Goal: Task Accomplishment & Management: Use online tool/utility

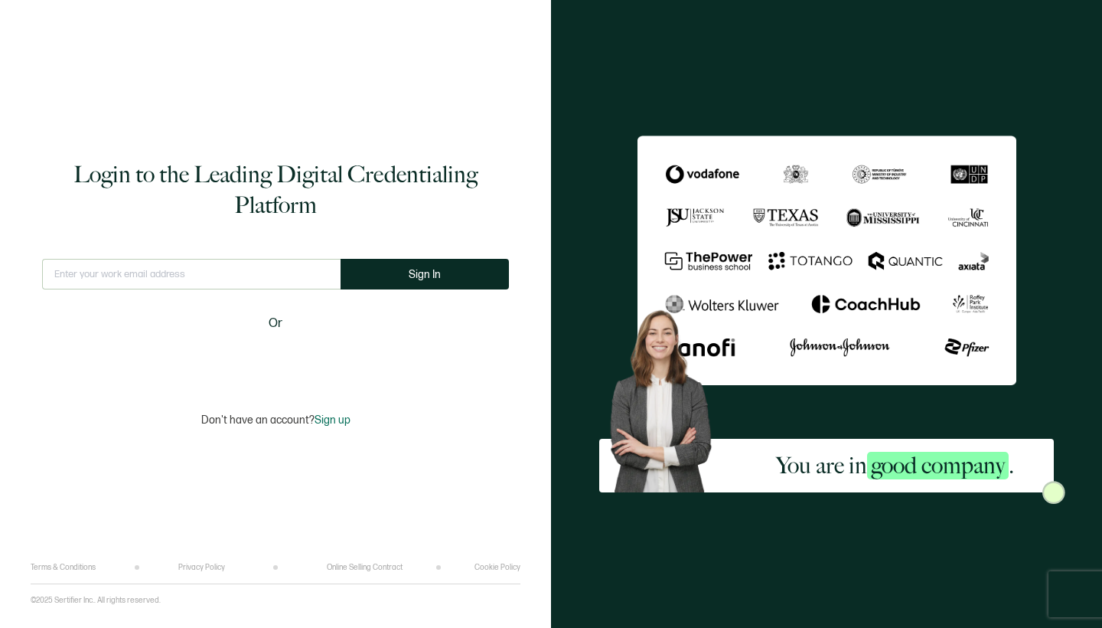
click at [241, 258] on div "Login to the Leading Digital Credentialing Platform This doesn't look like a va…" at bounding box center [276, 293] width 490 height 540
type input "d"
click at [355, 293] on form "This doesn't look like a valid email. Sign In" at bounding box center [275, 281] width 467 height 44
click at [326, 273] on icon "alert circle outline" at bounding box center [328, 274] width 13 height 13
click at [213, 273] on input "text" at bounding box center [191, 274] width 298 height 31
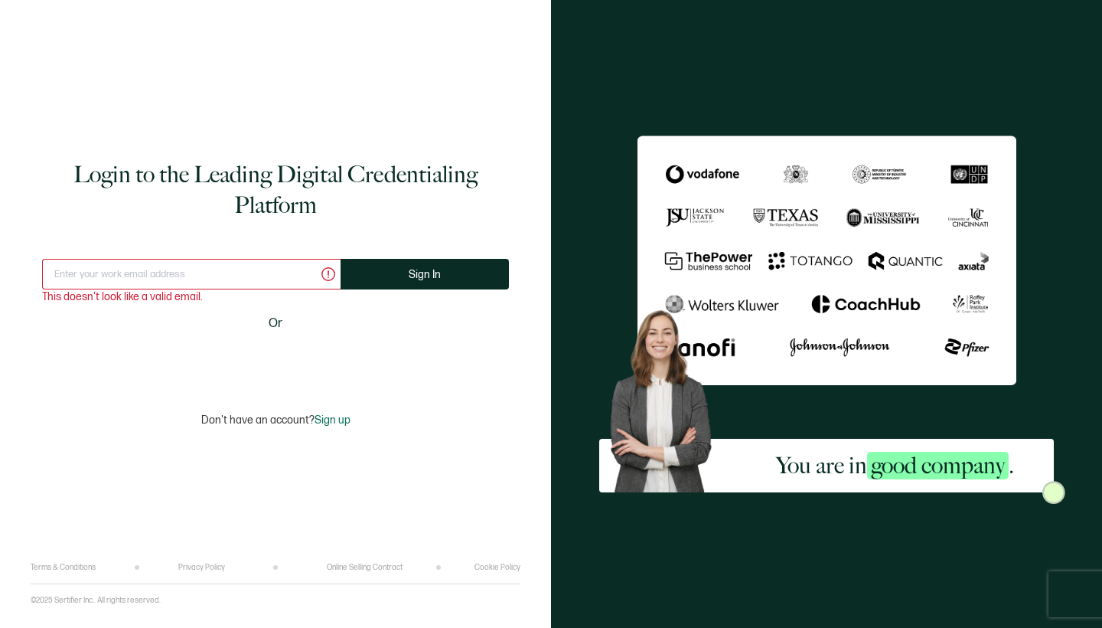
click at [305, 273] on input "text" at bounding box center [191, 274] width 298 height 31
type input "[PERSON_NAME][EMAIL_ADDRESS][DOMAIN_NAME]"
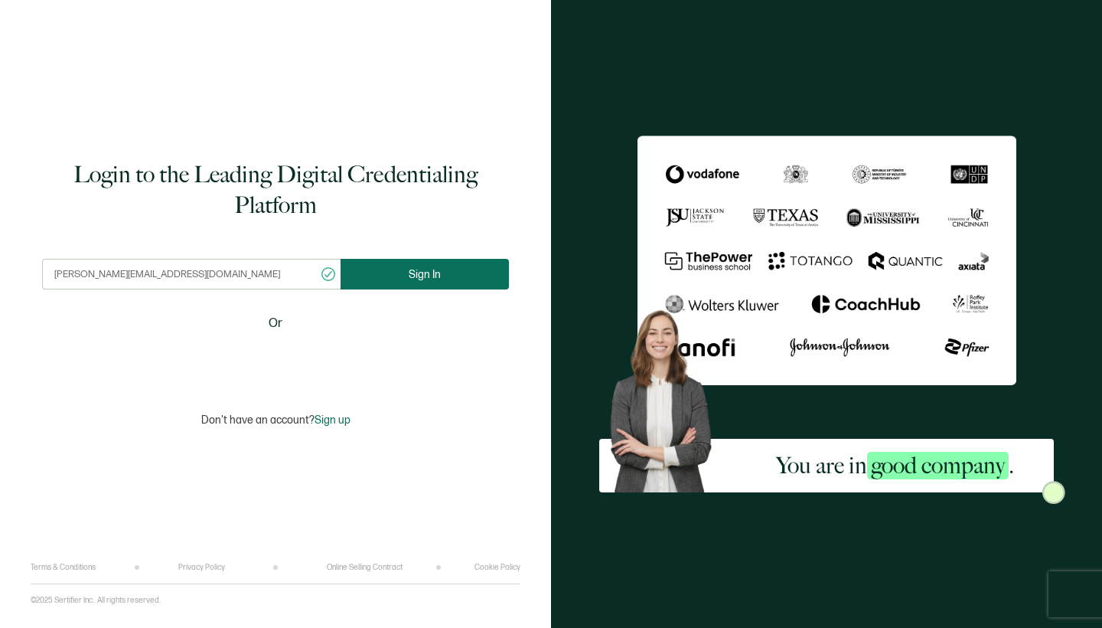
click at [439, 274] on span "Sign In" at bounding box center [425, 274] width 32 height 11
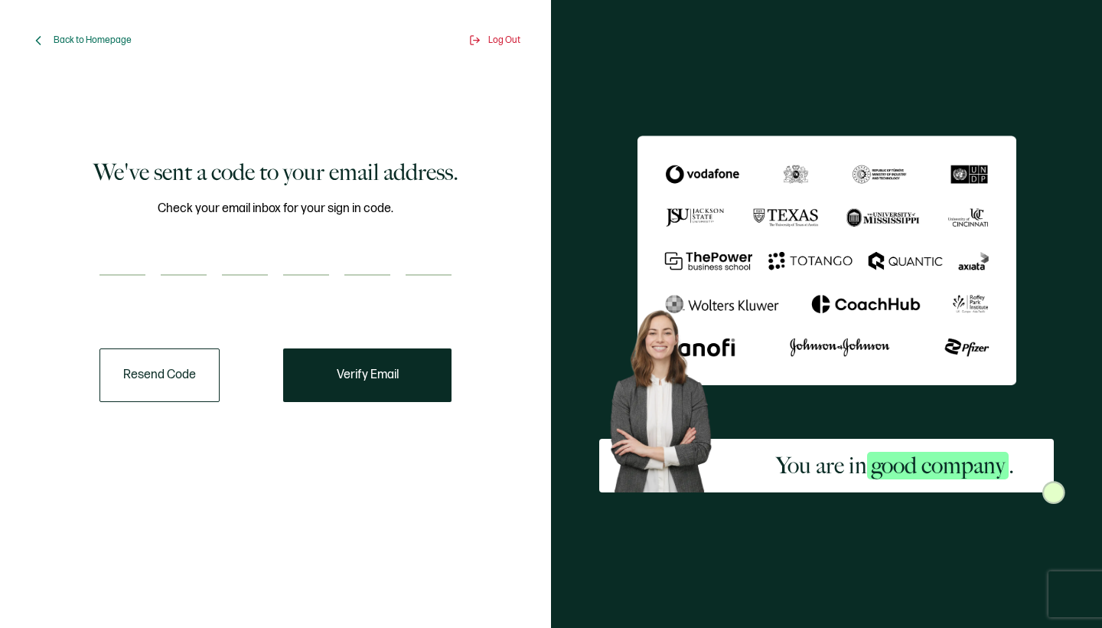
click at [129, 259] on input "number" at bounding box center [122, 260] width 46 height 31
type input "7"
type input "4"
type input "3"
type input "0"
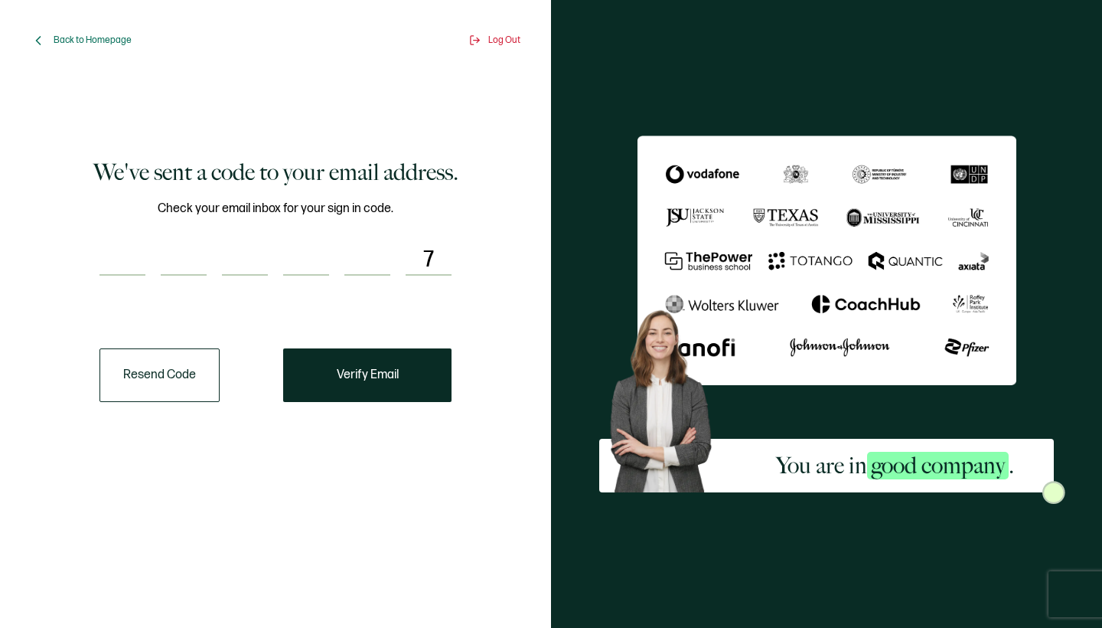
type input "4"
type input "3"
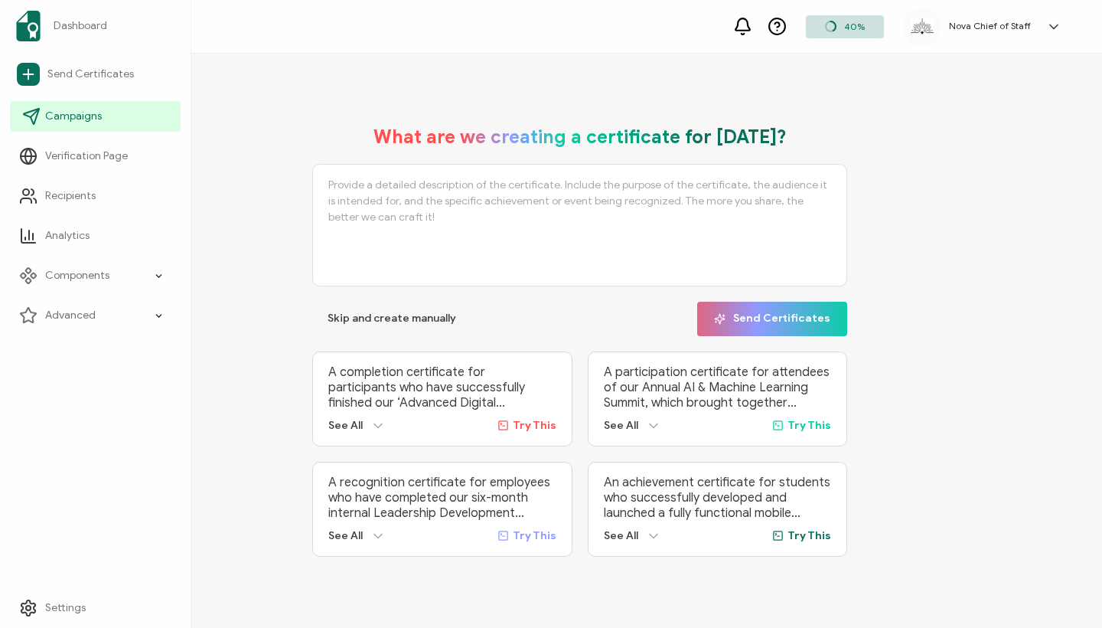
click at [120, 103] on link "Campaigns" at bounding box center [95, 116] width 171 height 31
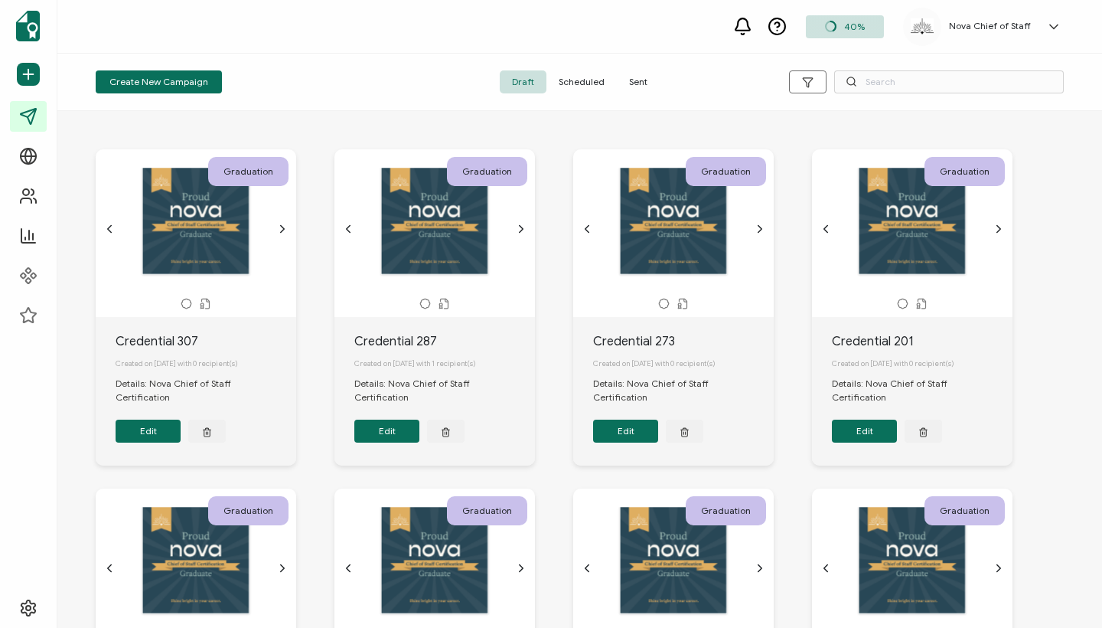
click at [637, 83] on span "Sent" at bounding box center [638, 81] width 43 height 23
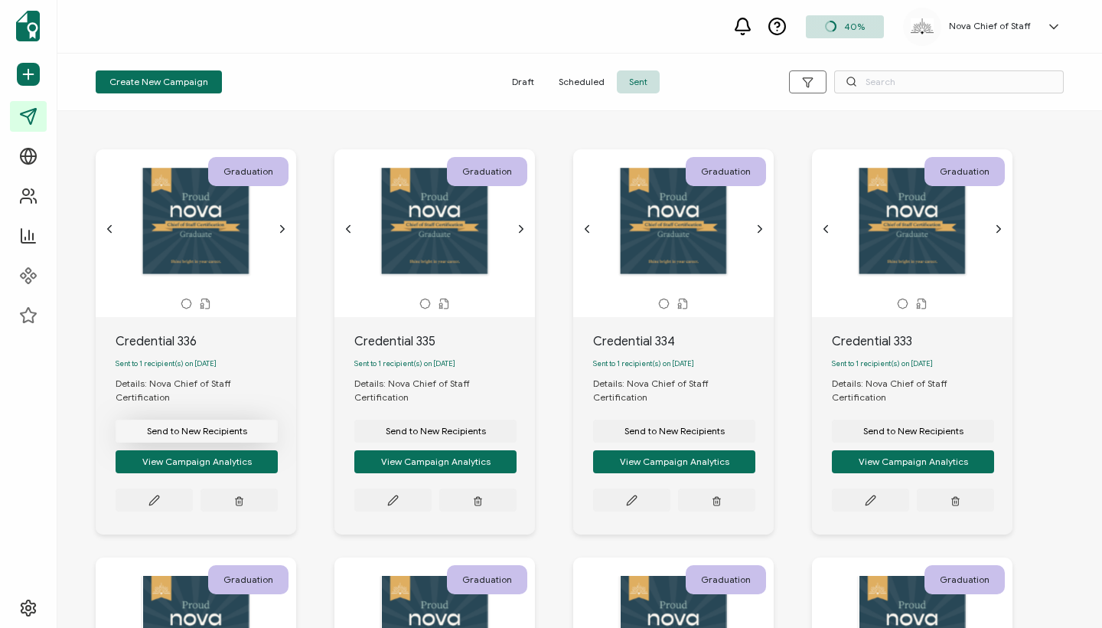
click at [206, 426] on span "Send to New Recipients" at bounding box center [197, 430] width 100 height 9
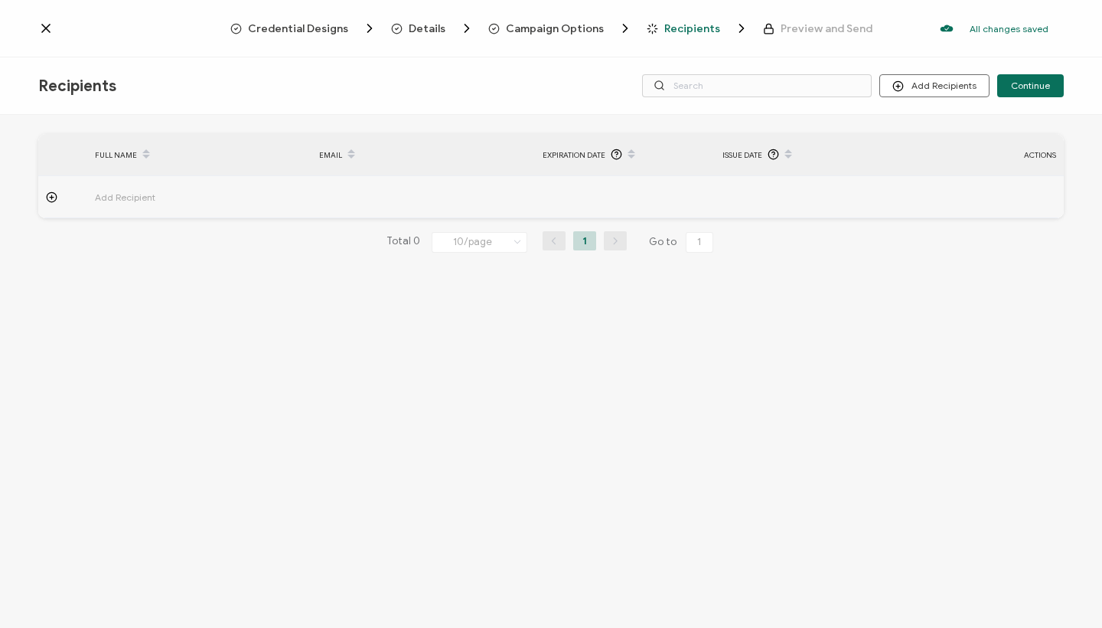
click at [147, 194] on span "Add Recipient" at bounding box center [167, 197] width 145 height 18
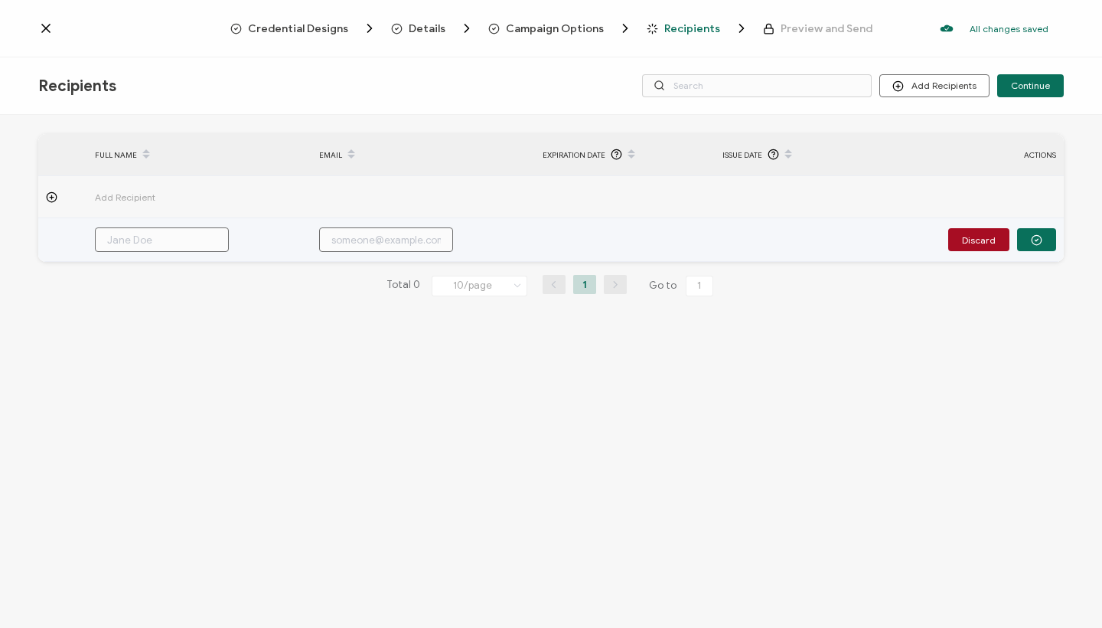
click at [160, 236] on input "text" at bounding box center [162, 239] width 134 height 24
paste input "[PERSON_NAME]-[PERSON_NAME]"
type input "[PERSON_NAME]-[PERSON_NAME]"
drag, startPoint x: 179, startPoint y: 237, endPoint x: 134, endPoint y: 237, distance: 45.2
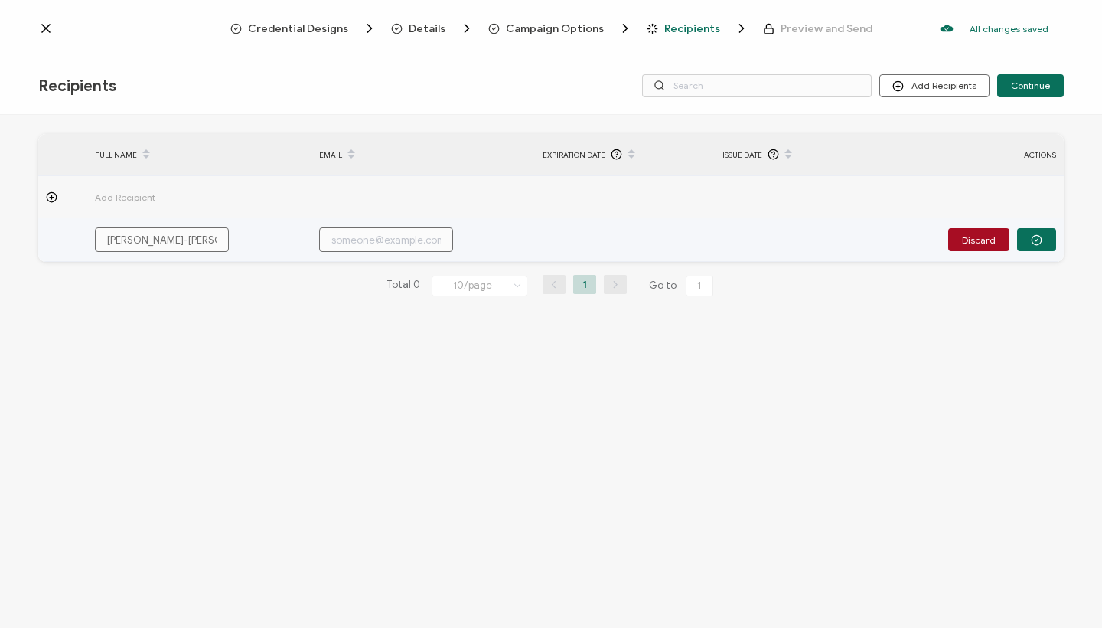
click at [134, 237] on input "[PERSON_NAME]-[PERSON_NAME]" at bounding box center [162, 239] width 134 height 24
type input "[PERSON_NAME]"
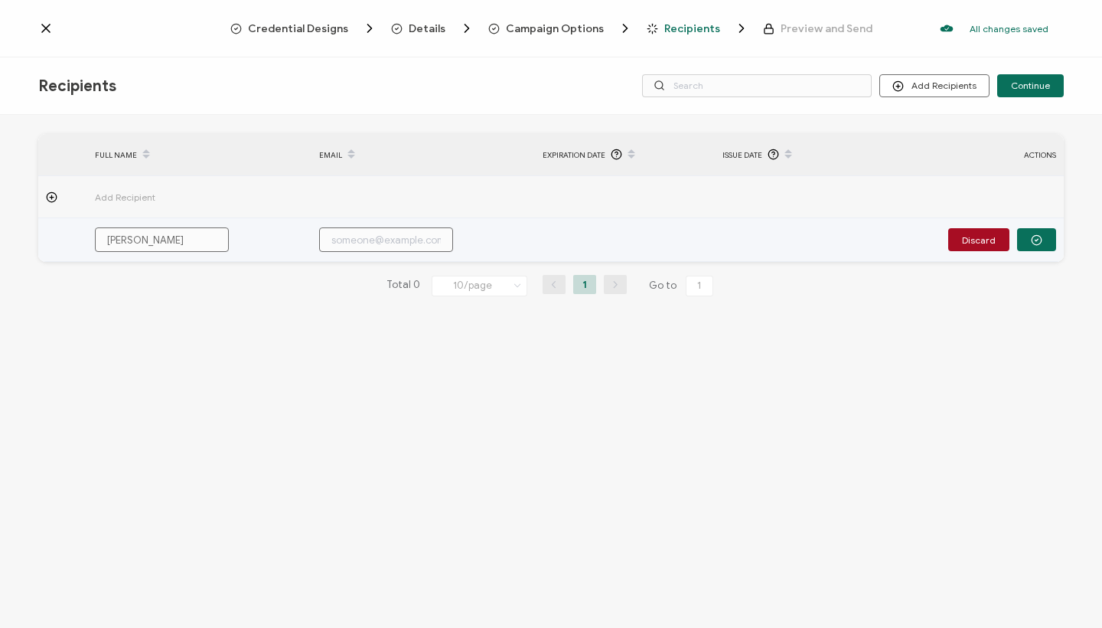
type input "[PERSON_NAME]"
click at [406, 240] on input "text" at bounding box center [386, 239] width 134 height 24
paste input "[PERSON_NAME][EMAIL_ADDRESS][DOMAIN_NAME]"
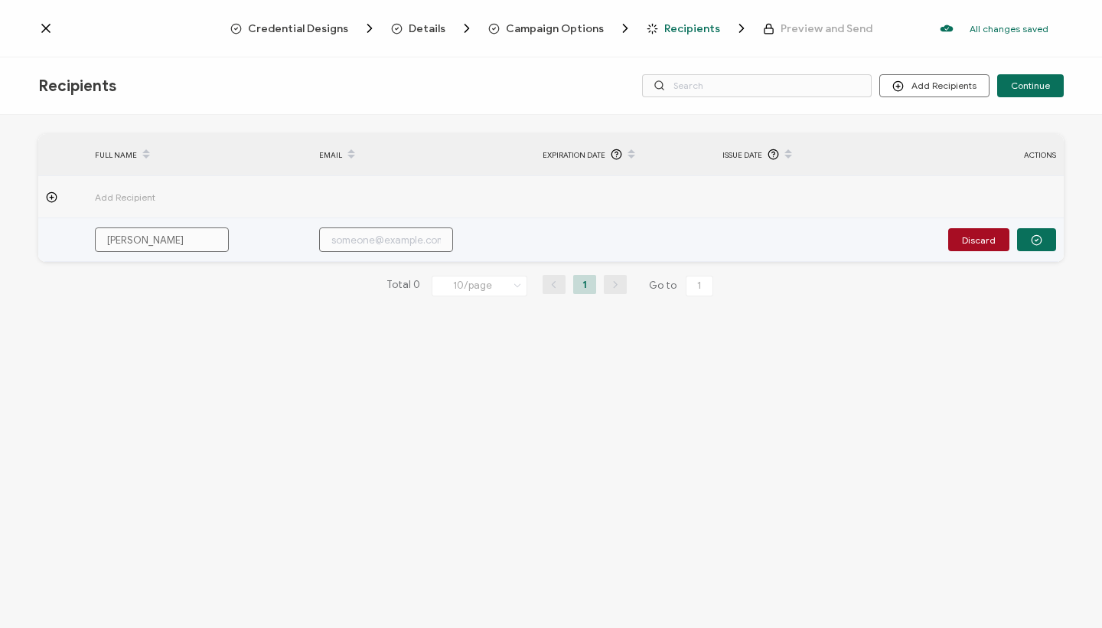
type input "[PERSON_NAME][EMAIL_ADDRESS][DOMAIN_NAME]"
click at [1034, 246] on button "button" at bounding box center [1036, 239] width 39 height 23
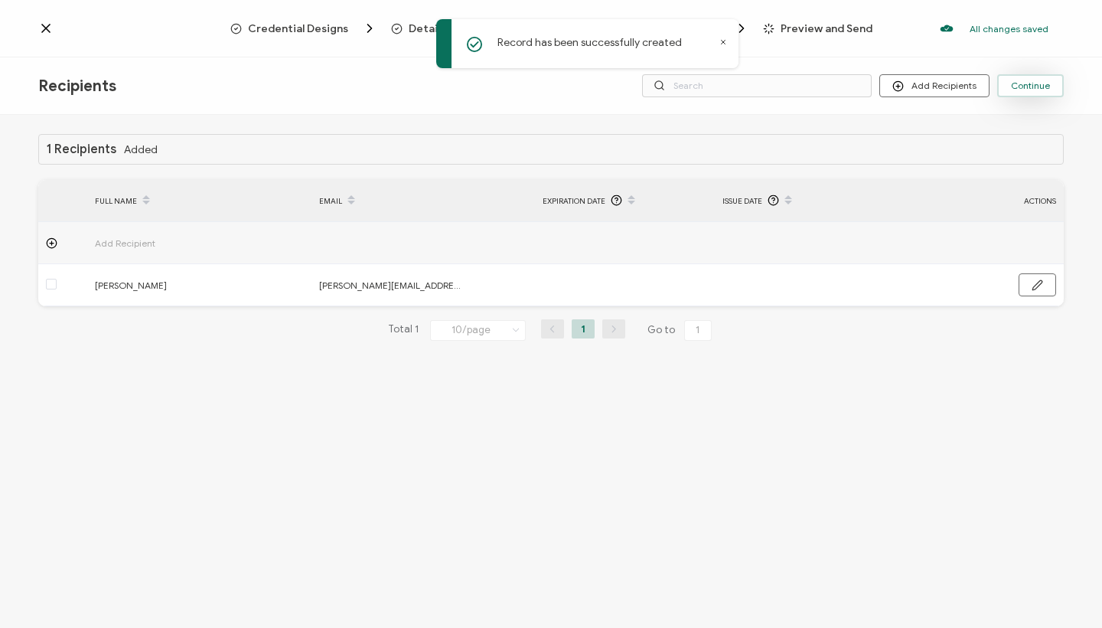
click at [1039, 86] on span "Continue" at bounding box center [1030, 85] width 39 height 9
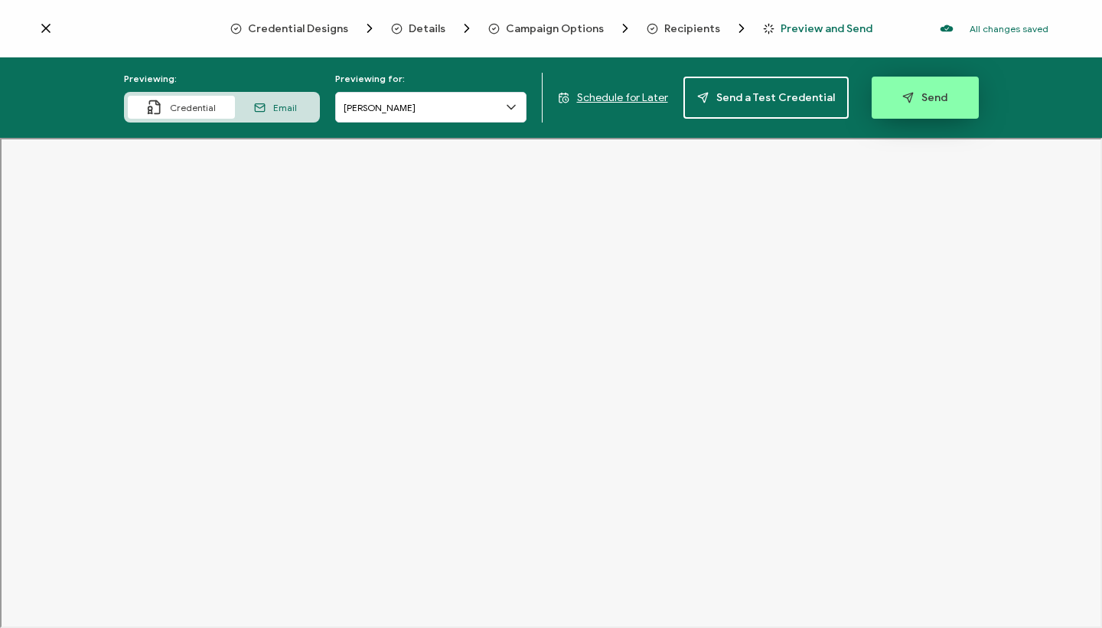
click at [935, 99] on span "Send" at bounding box center [924, 97] width 45 height 11
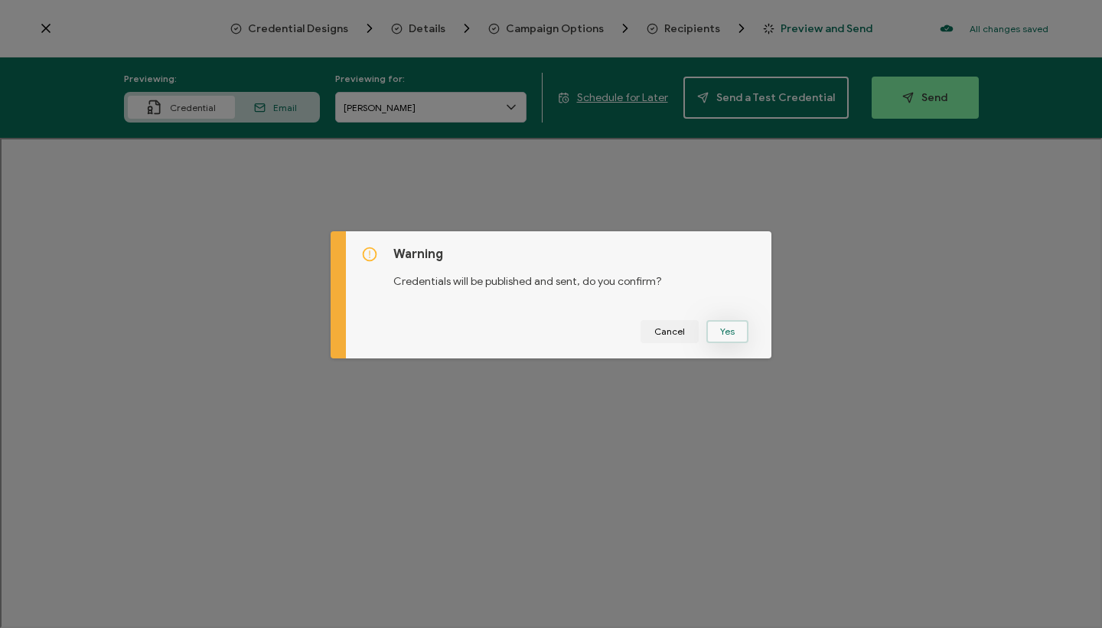
click at [729, 321] on button "Yes" at bounding box center [727, 331] width 42 height 23
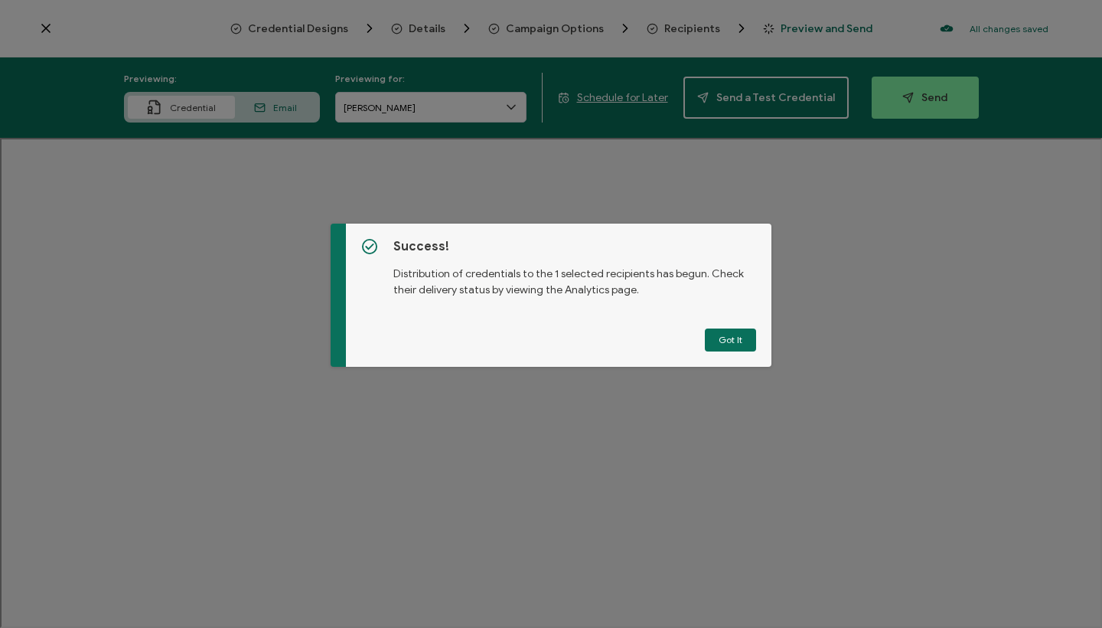
click at [714, 327] on div "Success! Distribution of credentials to the 1 selected recipients has begun. Ch…" at bounding box center [559, 294] width 426 height 143
click at [715, 336] on button "Got It" at bounding box center [730, 339] width 51 height 23
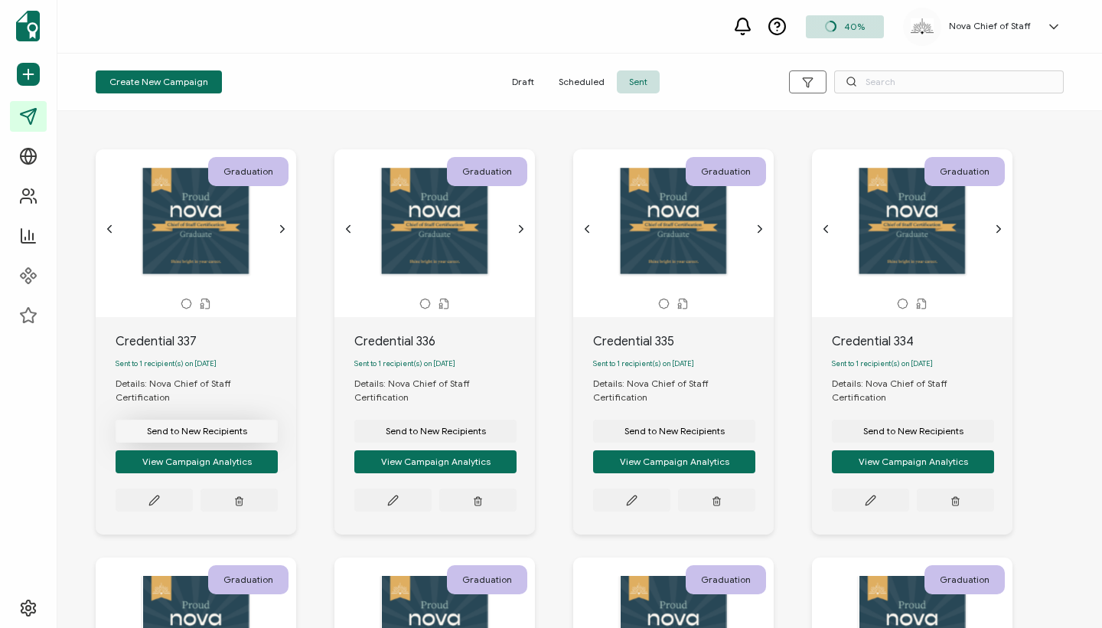
click at [175, 426] on span "Send to New Recipients" at bounding box center [197, 430] width 100 height 9
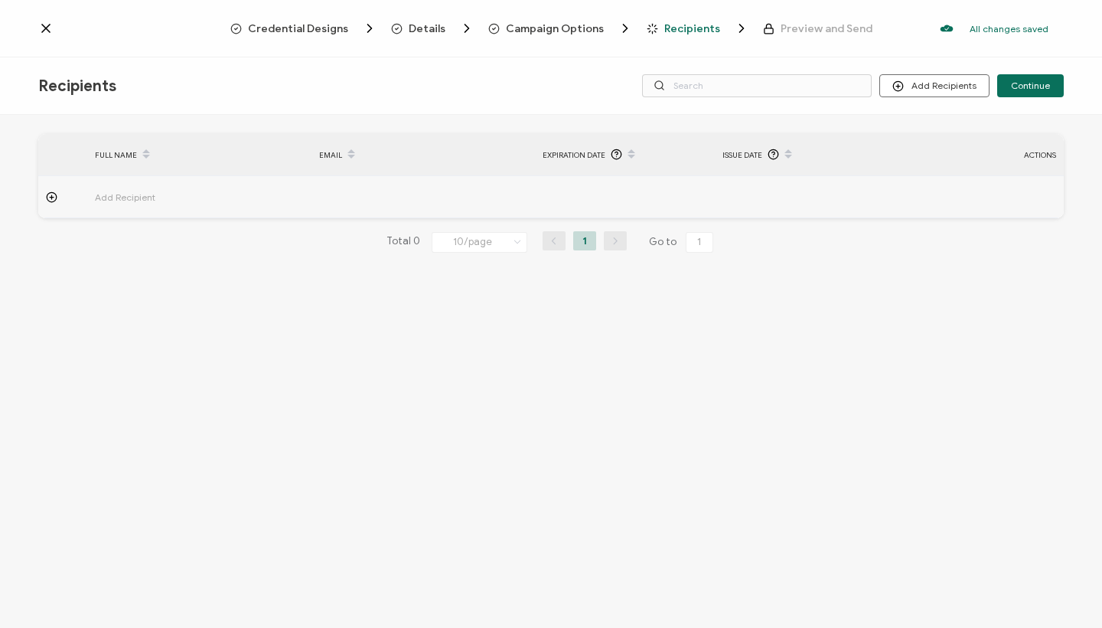
click at [122, 194] on span "Add Recipient" at bounding box center [167, 197] width 145 height 18
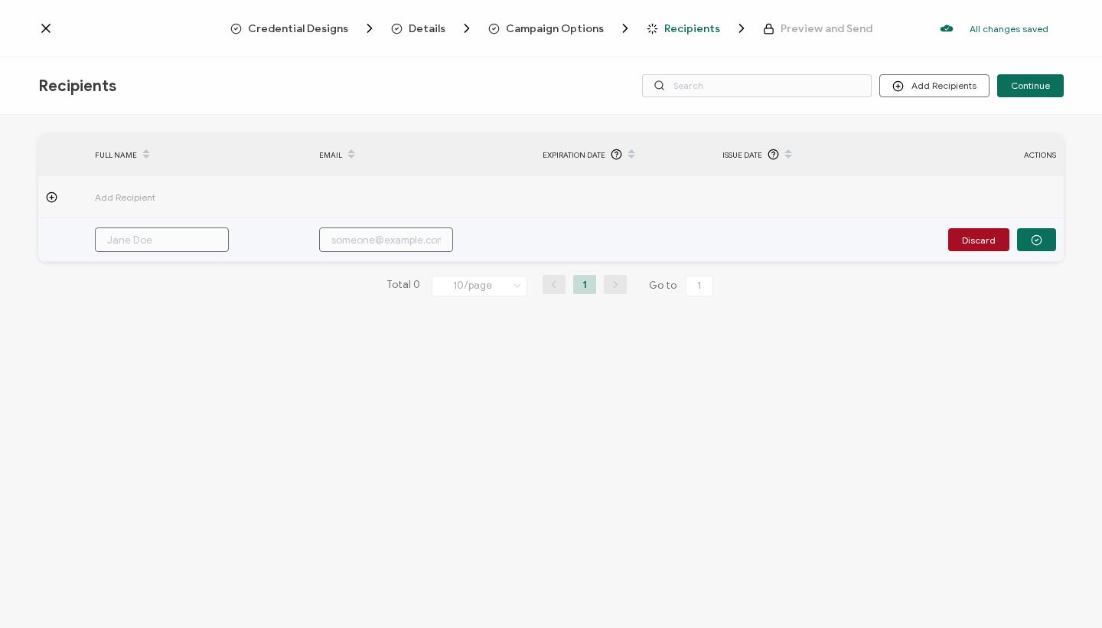
click at [130, 240] on input "text" at bounding box center [162, 239] width 134 height 24
paste input "Chupicai [PERSON_NAME]"
type input "Chupicai [PERSON_NAME]"
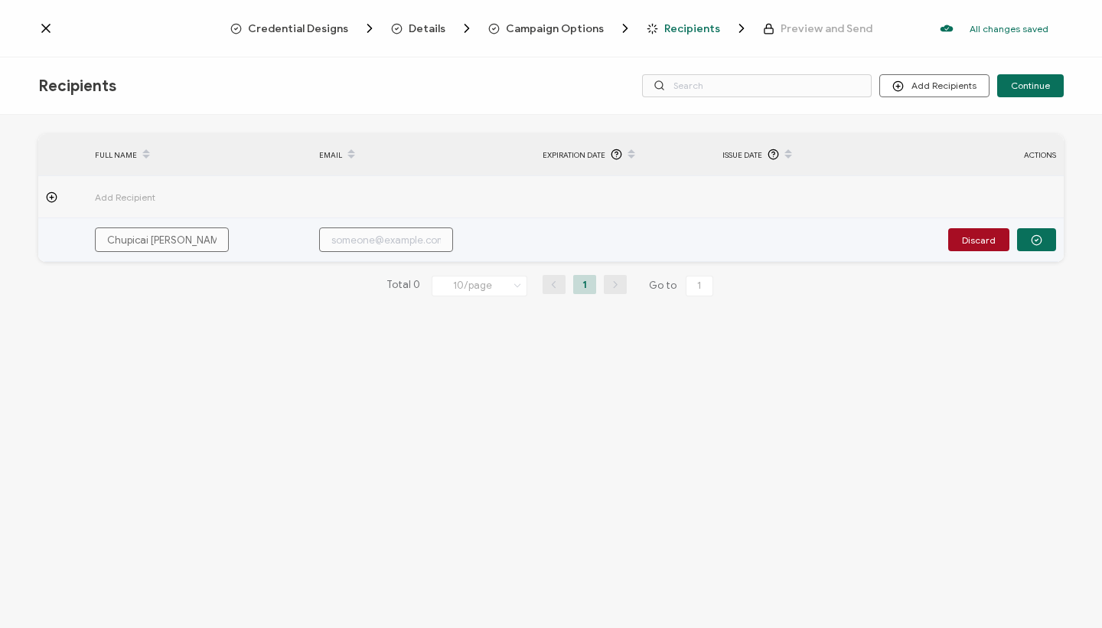
click at [386, 242] on input "text" at bounding box center [386, 239] width 134 height 24
paste input "[EMAIL_ADDRESS][DOMAIN_NAME]"
type input "[EMAIL_ADDRESS][DOMAIN_NAME]"
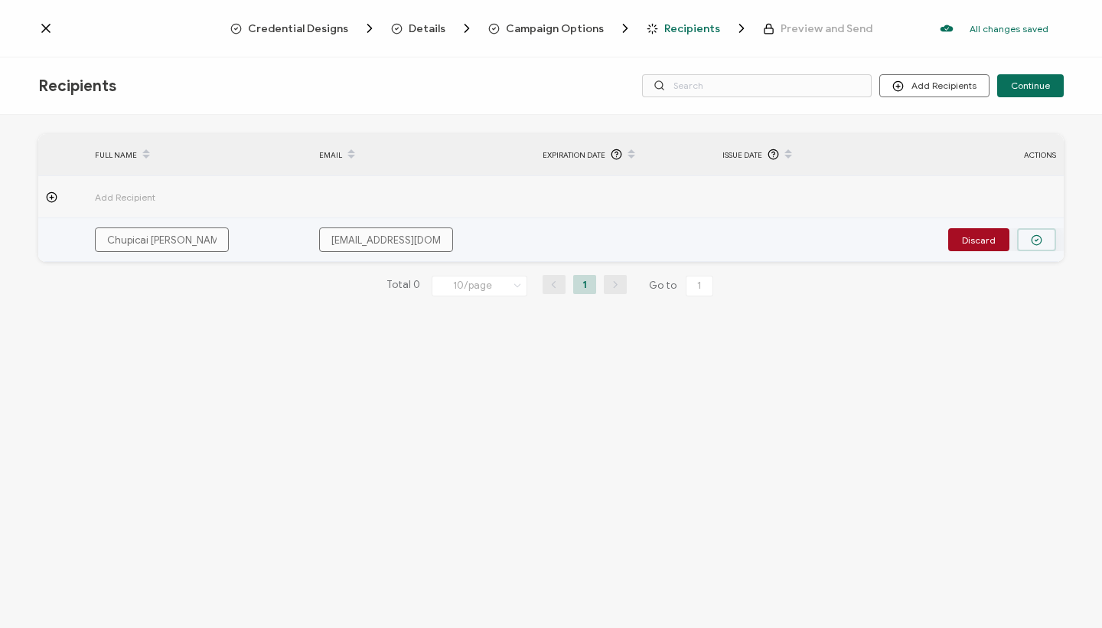
click at [1037, 238] on icon "button" at bounding box center [1036, 239] width 11 height 11
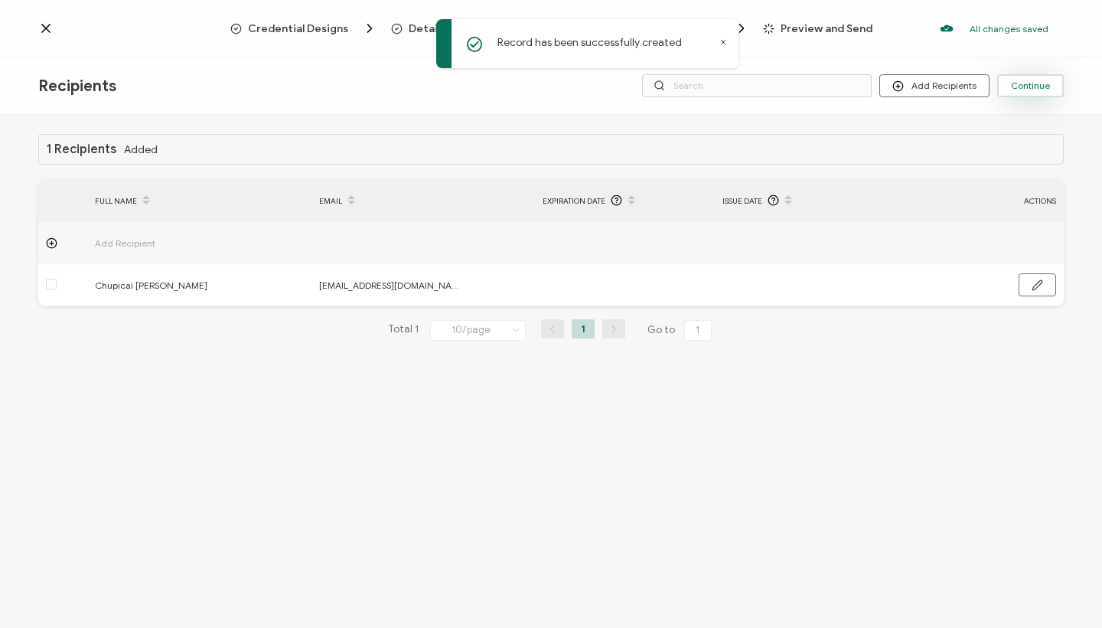
click at [1046, 87] on span "Continue" at bounding box center [1030, 85] width 39 height 9
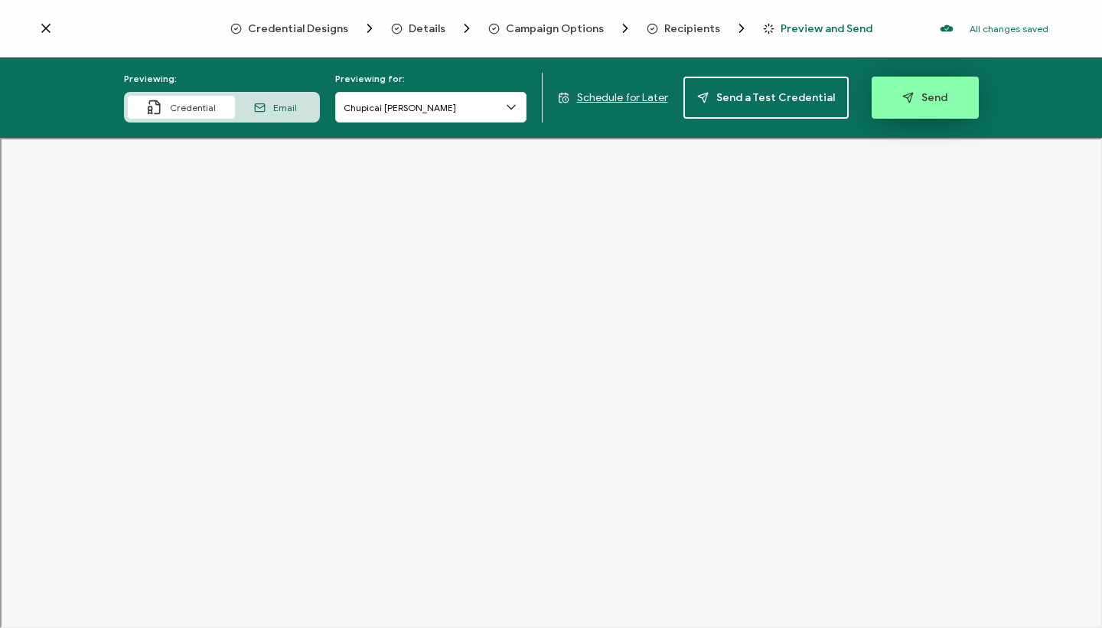
click at [923, 99] on span "Send" at bounding box center [924, 97] width 45 height 11
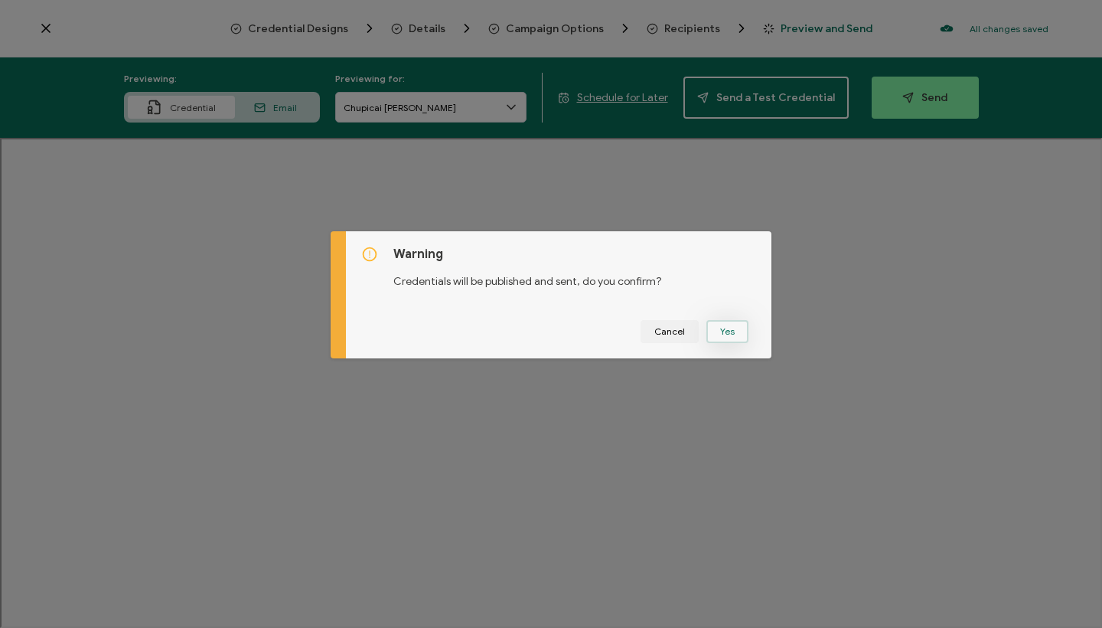
click at [731, 333] on button "Yes" at bounding box center [727, 331] width 42 height 23
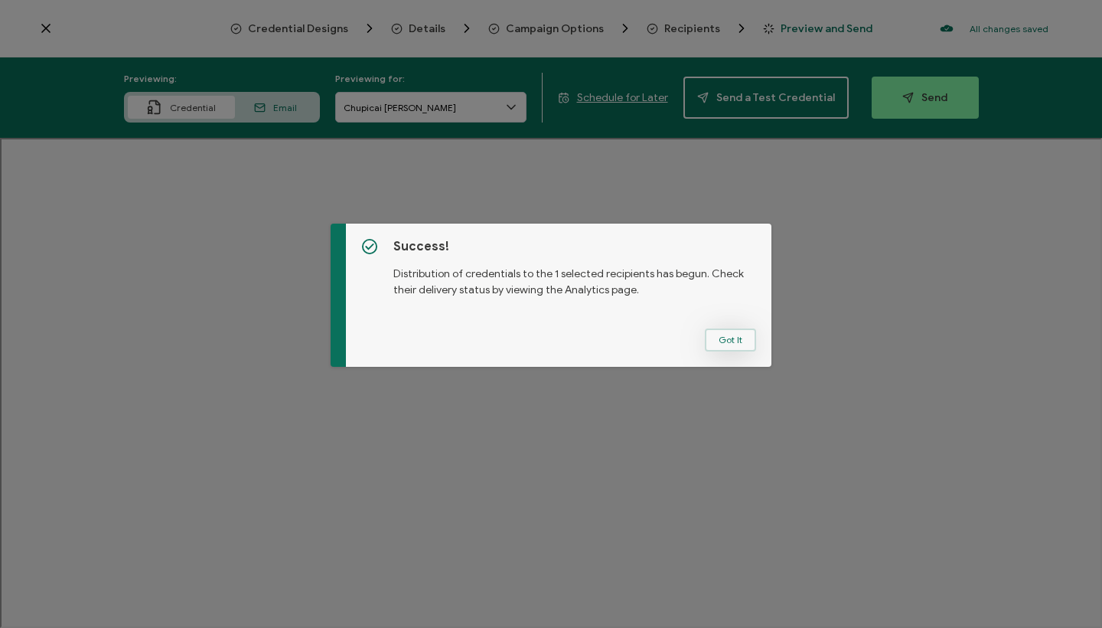
click at [734, 341] on button "Got It" at bounding box center [730, 339] width 51 height 23
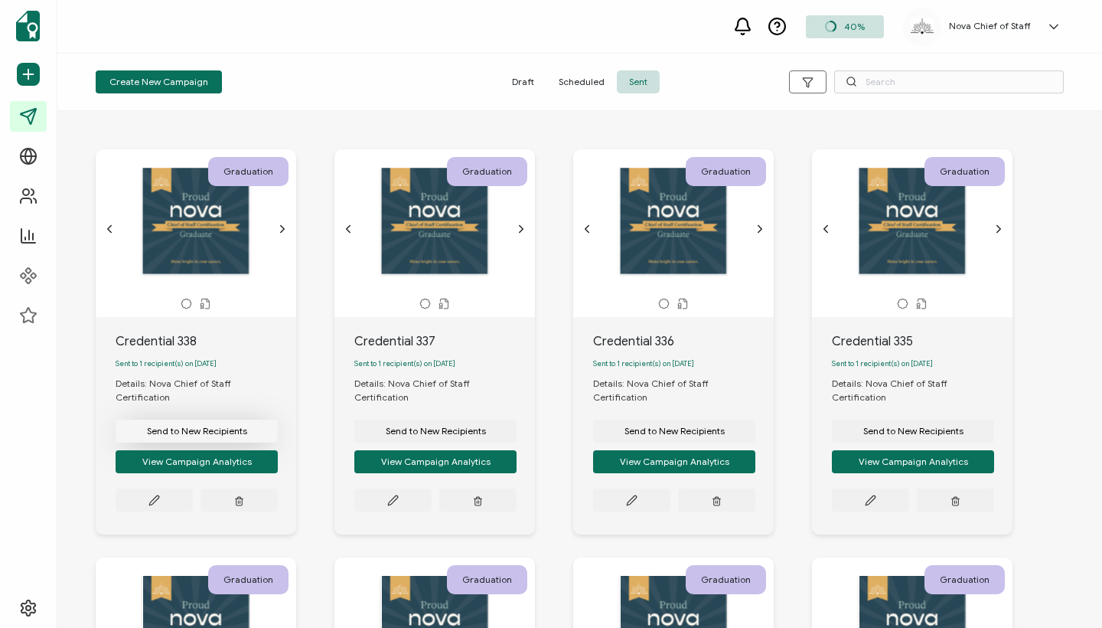
click at [189, 426] on span "Send to New Recipients" at bounding box center [197, 430] width 100 height 9
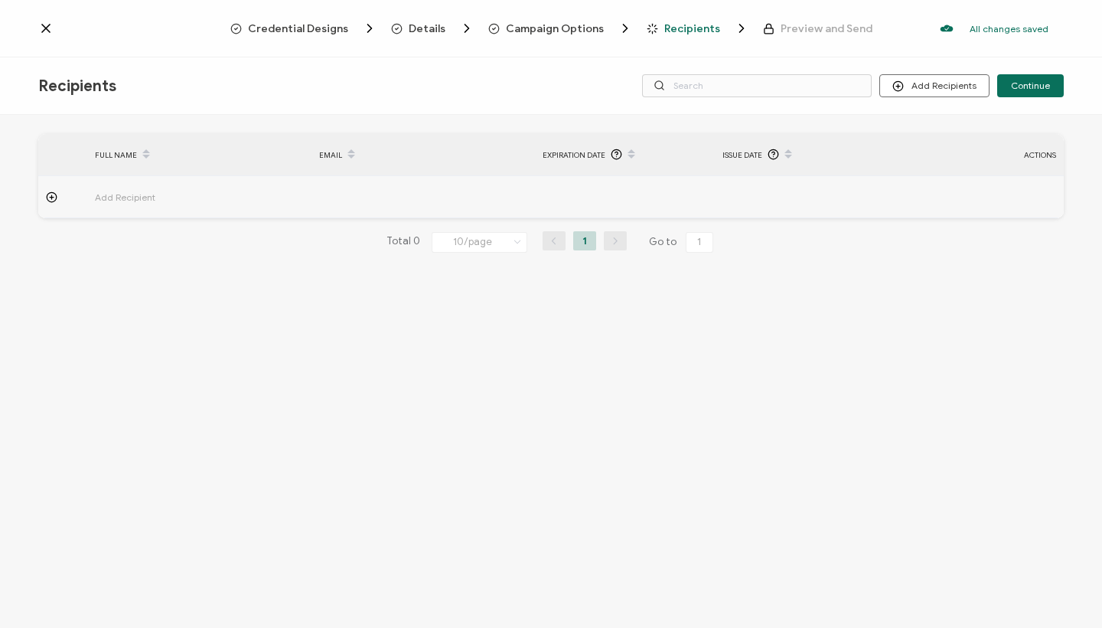
click at [135, 194] on span "Add Recipient" at bounding box center [167, 197] width 145 height 18
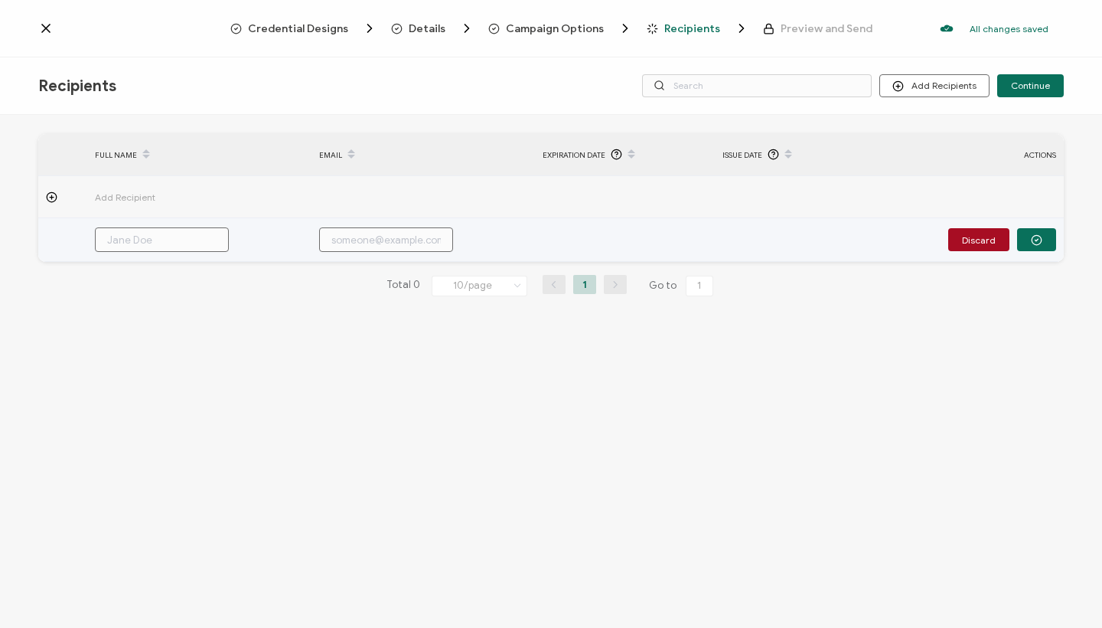
click at [138, 231] on input "text" at bounding box center [162, 239] width 134 height 24
paste input "[PERSON_NAME]"
type input "[PERSON_NAME]"
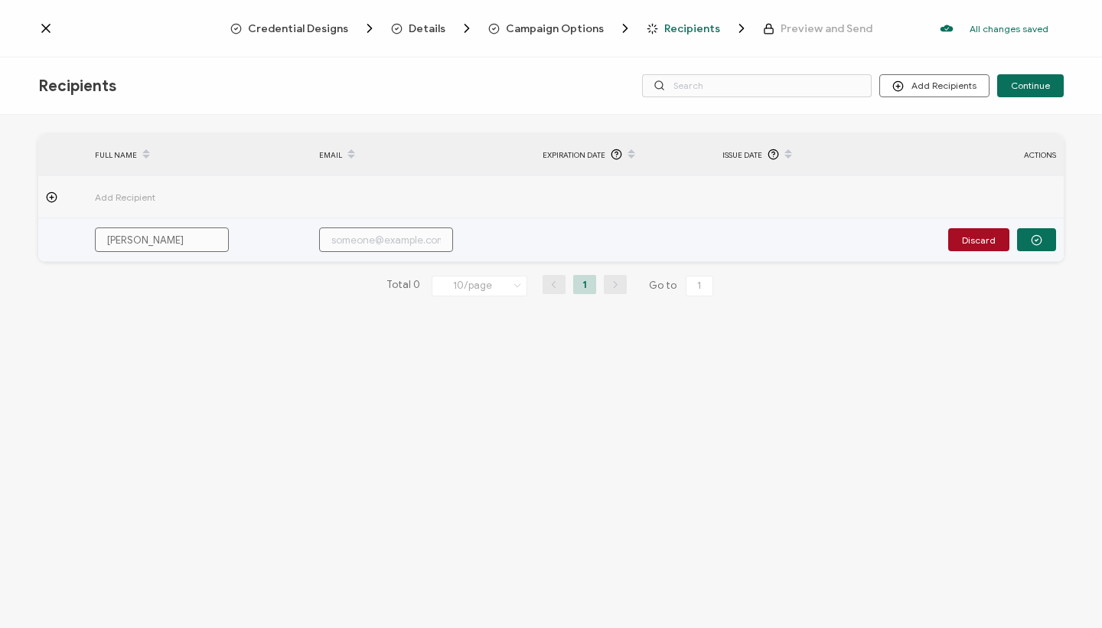
click at [393, 237] on input "text" at bounding box center [386, 239] width 134 height 24
paste input "[EMAIL_ADDRESS][DOMAIN_NAME]"
type input "[EMAIL_ADDRESS][DOMAIN_NAME]"
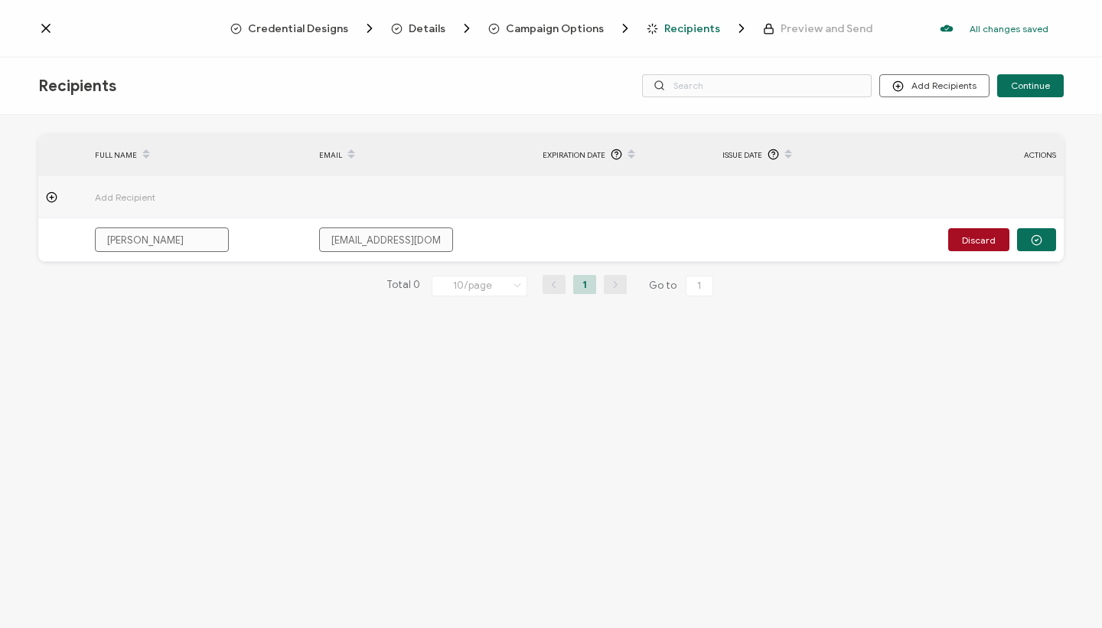
type input "[EMAIL_ADDRESS][DOMAIN_NAME]"
click at [563, 356] on div "FULL NAME EMAIL Expiration Date Issue Date ACTIONS Add Recipient [PERSON_NAME] …" at bounding box center [551, 373] width 1102 height 517
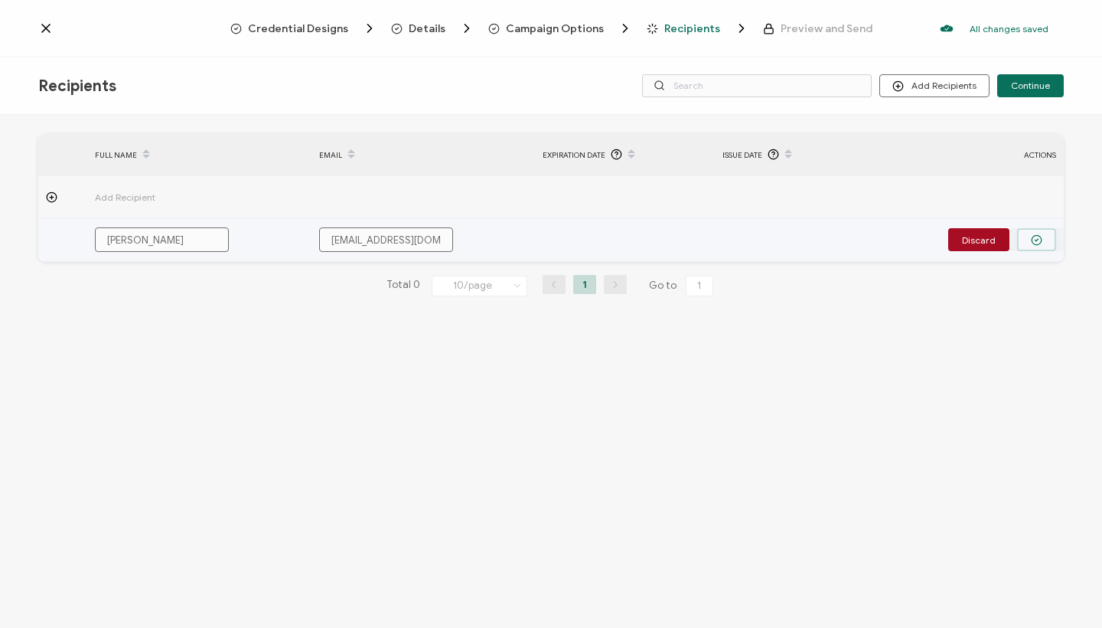
click at [1042, 241] on circle "button" at bounding box center [1037, 240] width 10 height 10
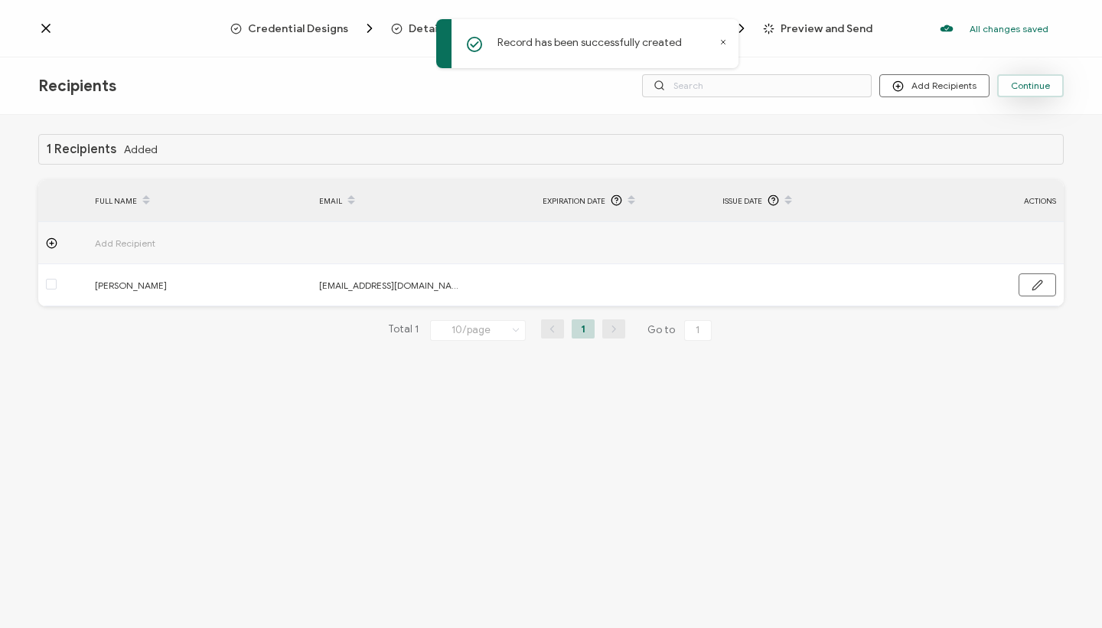
click at [1026, 87] on span "Continue" at bounding box center [1030, 85] width 39 height 9
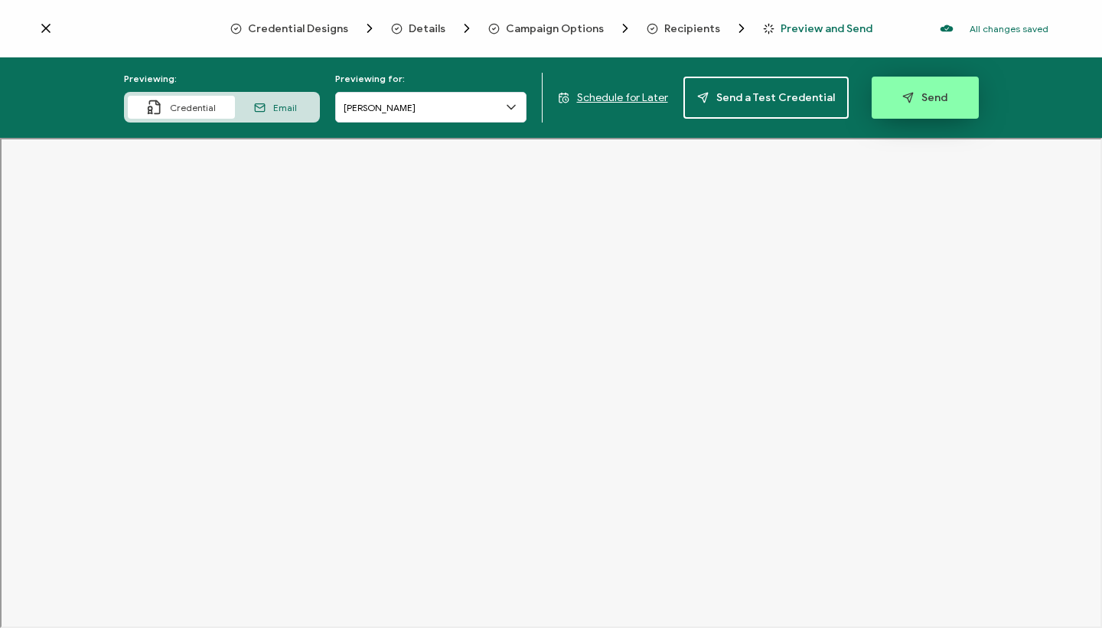
click at [952, 100] on button "Send" at bounding box center [925, 98] width 107 height 42
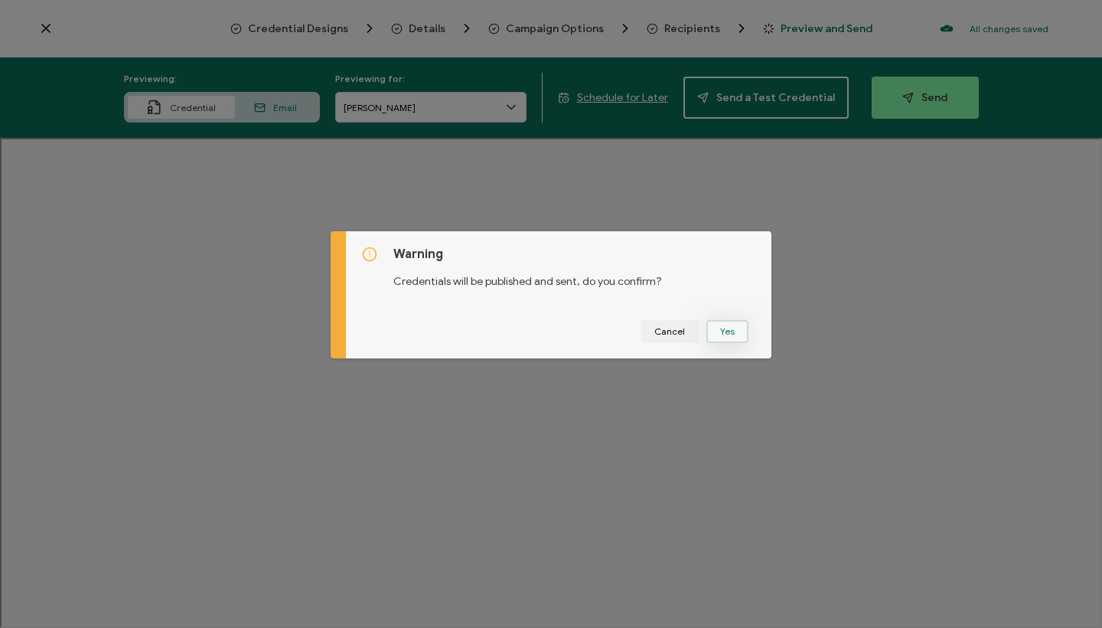
click at [723, 334] on button "Yes" at bounding box center [727, 331] width 42 height 23
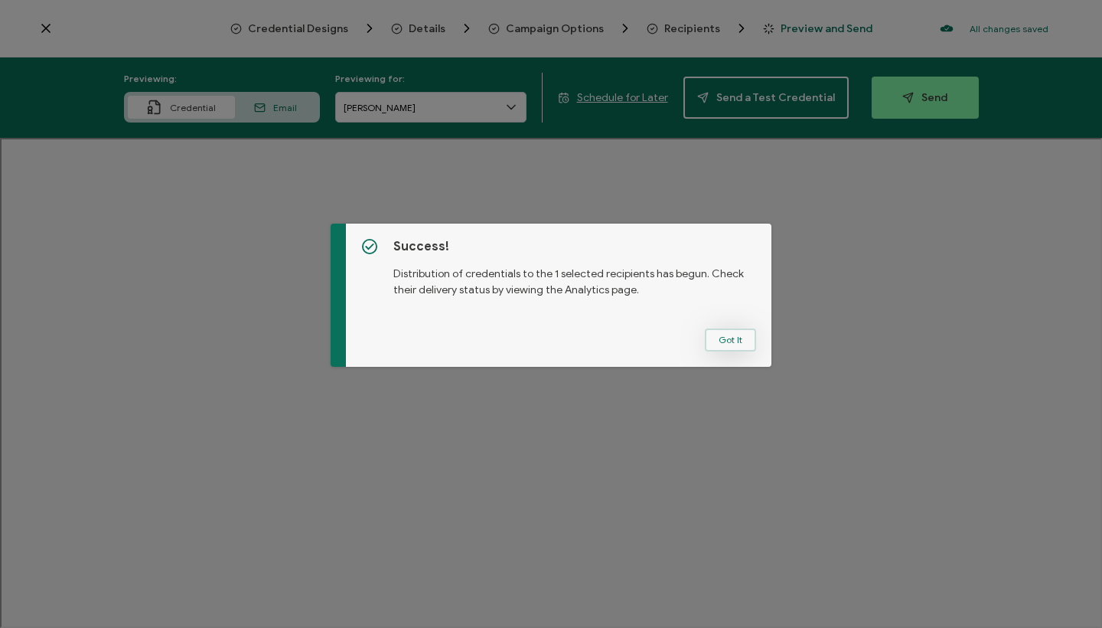
click at [730, 335] on button "Got It" at bounding box center [730, 339] width 51 height 23
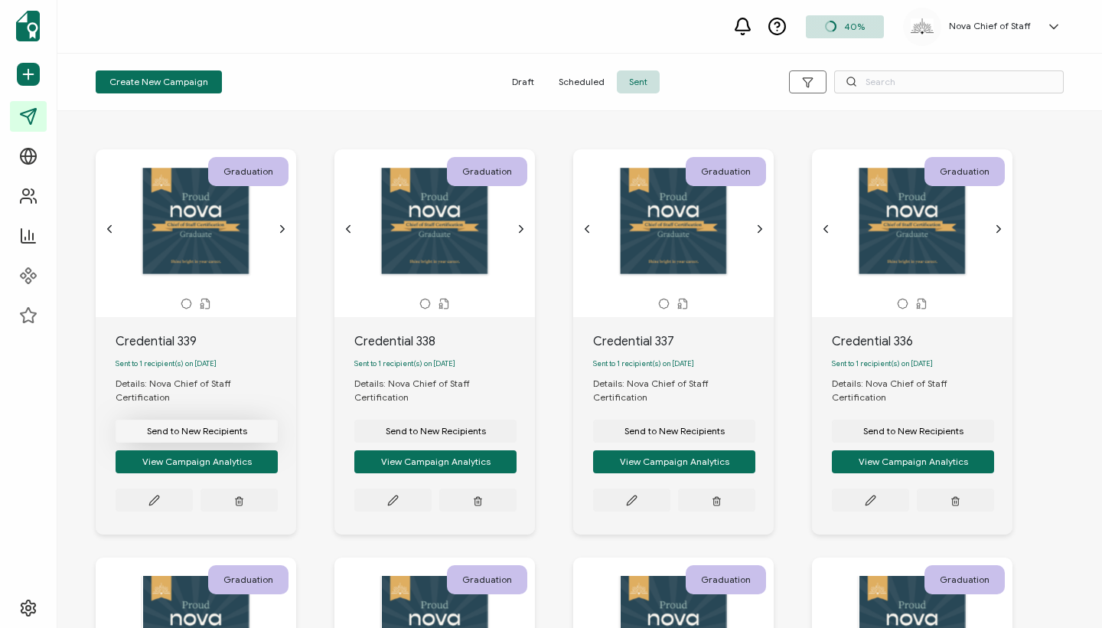
click at [216, 426] on span "Send to New Recipients" at bounding box center [197, 430] width 100 height 9
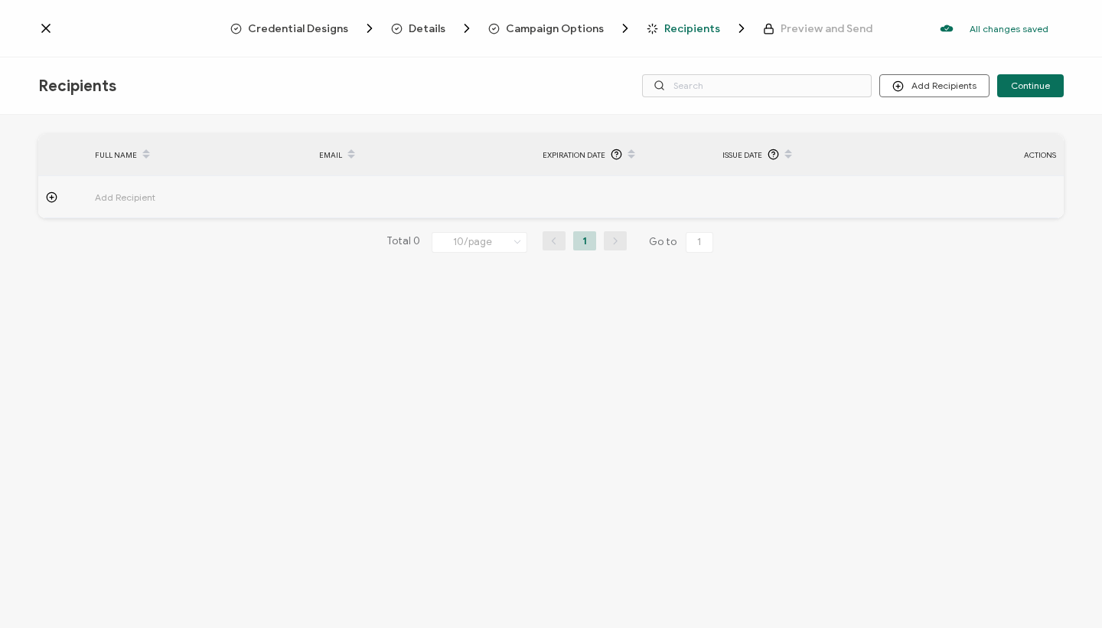
click at [127, 197] on span "Add Recipient" at bounding box center [167, 197] width 145 height 18
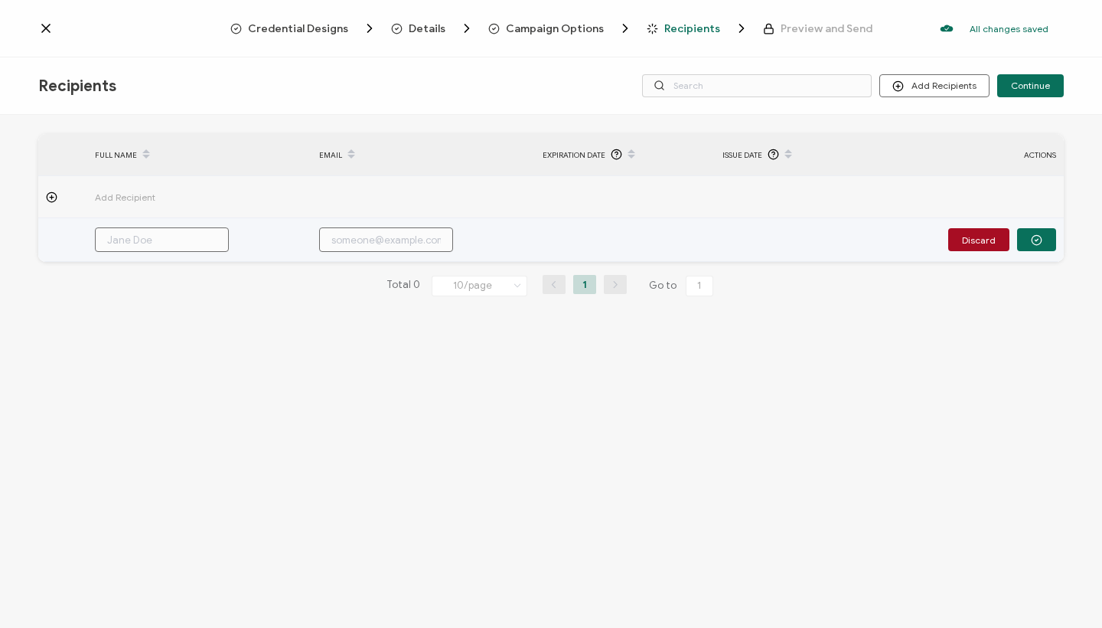
click at [146, 243] on input "text" at bounding box center [162, 239] width 134 height 24
paste input "[PERSON_NAME]"
type input "[PERSON_NAME]"
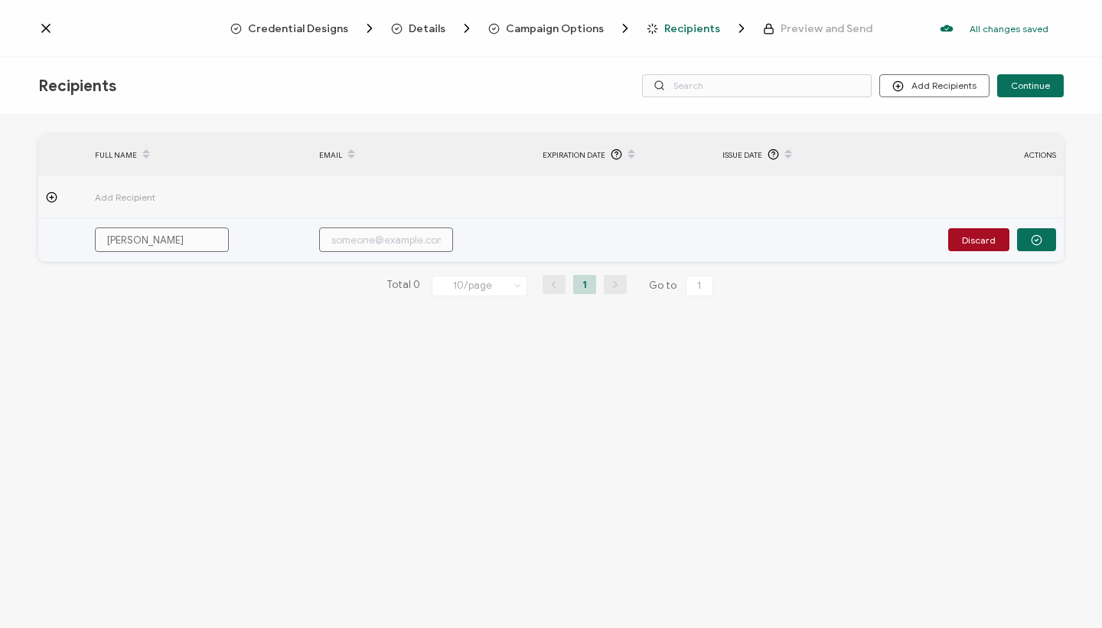
click at [389, 237] on input "text" at bounding box center [386, 239] width 134 height 24
paste input "[EMAIL_ADDRESS][DOMAIN_NAME]"
type input "[EMAIL_ADDRESS][DOMAIN_NAME]"
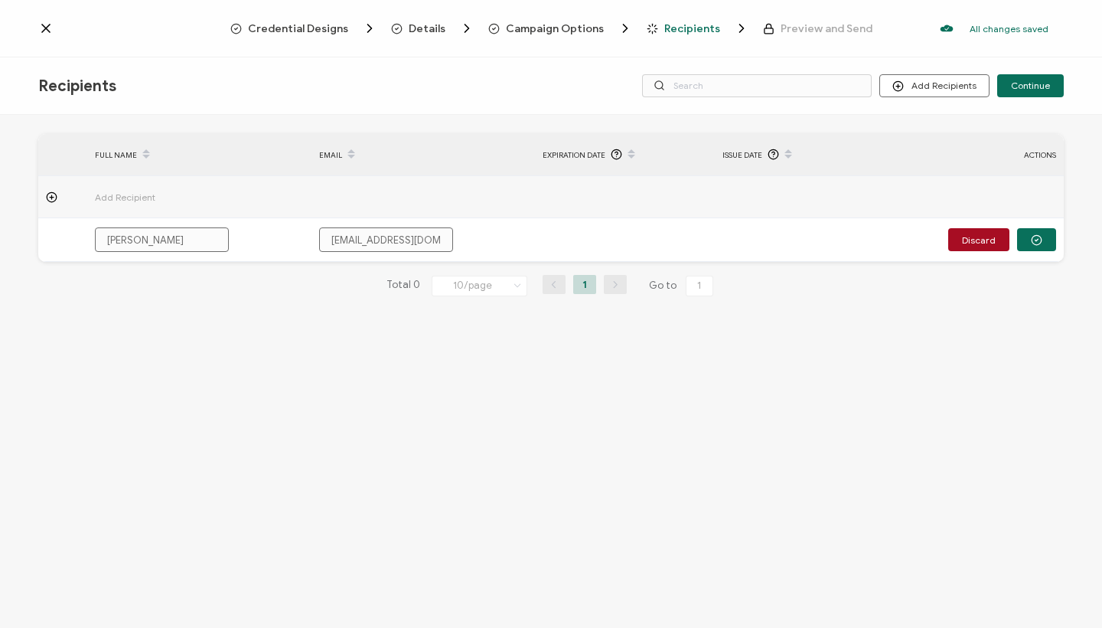
click at [328, 380] on div "FULL NAME EMAIL Expiration Date Issue Date ACTIONS Add Recipient [PERSON_NAME] …" at bounding box center [551, 373] width 1102 height 517
click at [1033, 74] on button "Continue" at bounding box center [1030, 85] width 67 height 23
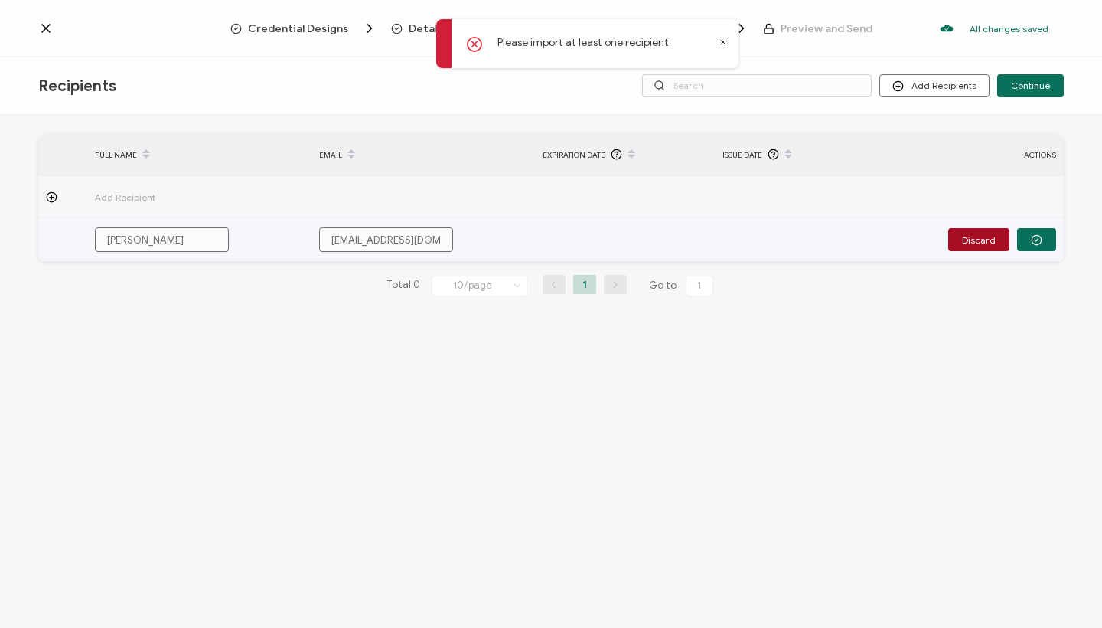
click at [141, 240] on input "[PERSON_NAME]" at bounding box center [162, 239] width 134 height 24
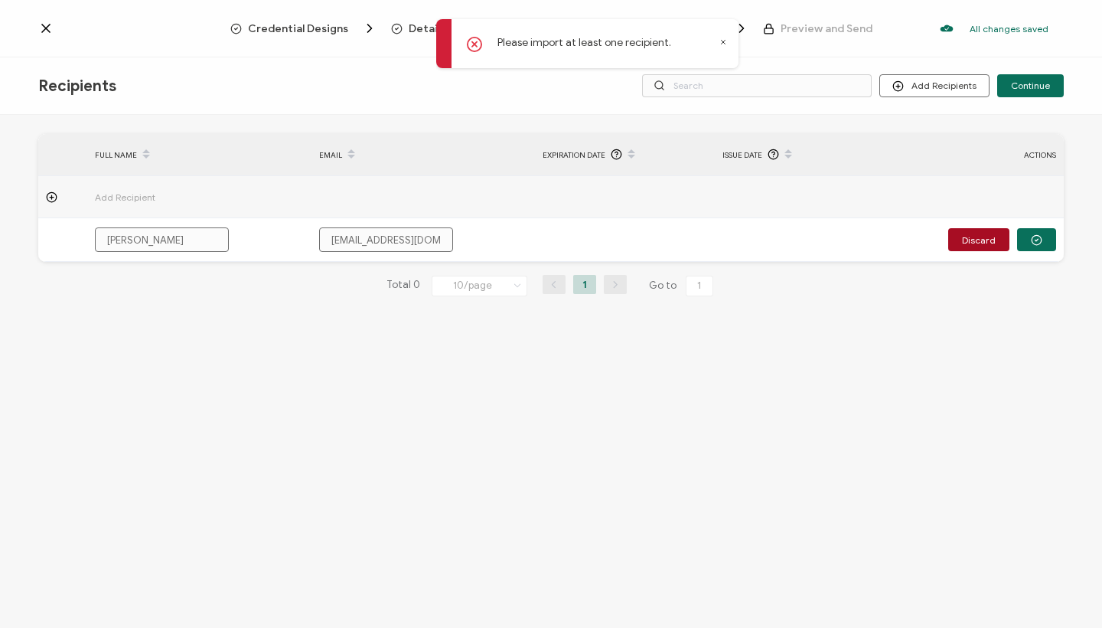
type input "Stéfani =[PERSON_NAME]"
type input "[PERSON_NAME]"
type input "StéfaniJanvier-Ghouila"
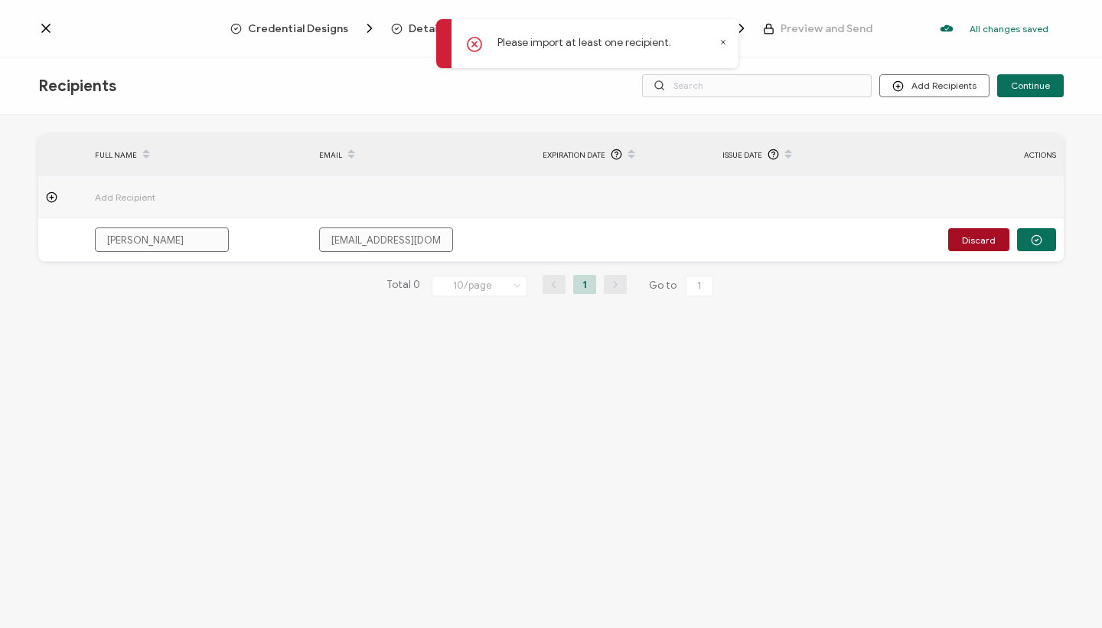
type input "StéfaniJanvier-Ghouila"
type input "[PERSON_NAME]"
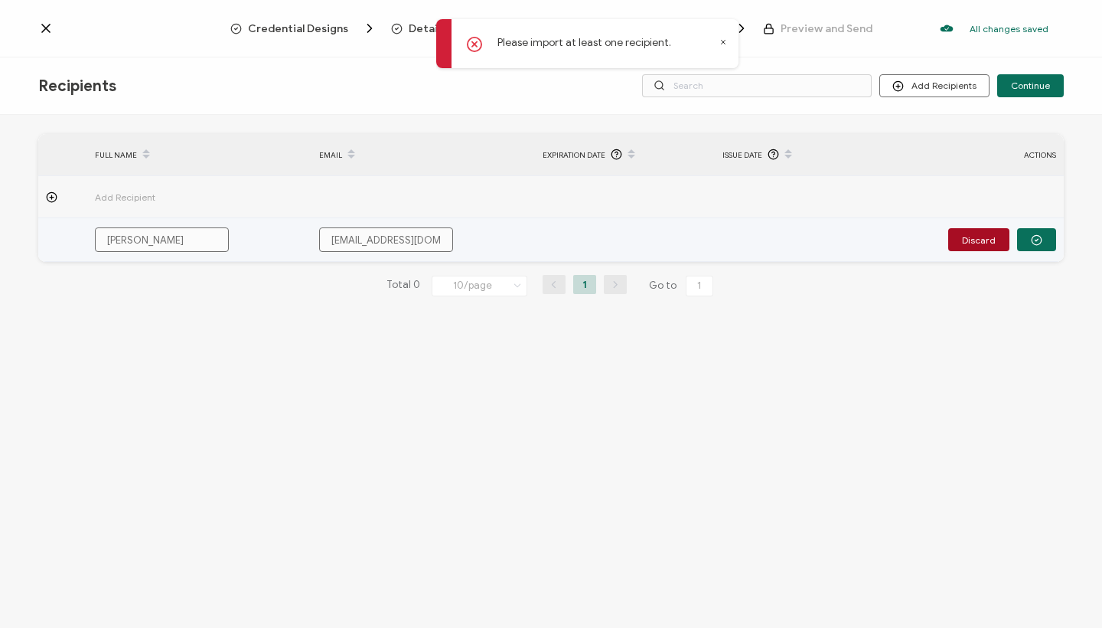
click at [422, 238] on input "[EMAIL_ADDRESS][DOMAIN_NAME]" at bounding box center [386, 239] width 134 height 24
type input "[EMAIL_ADDRESS]"
type input "[EMAIL_ADDRESS][DOMAIN_NAME]"
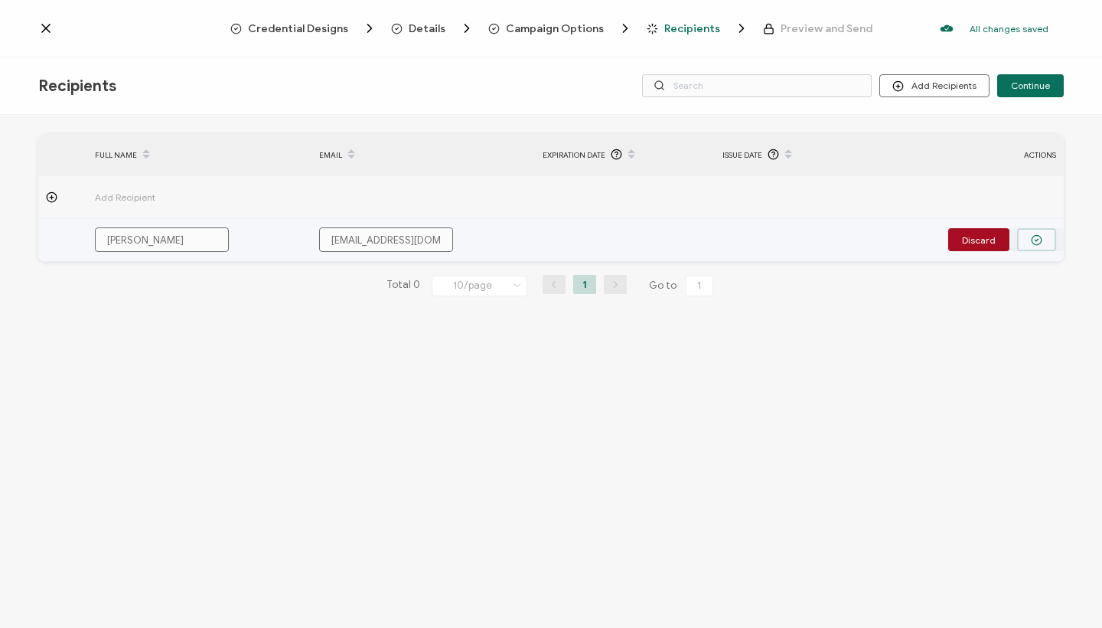
click at [1042, 235] on icon "button" at bounding box center [1036, 239] width 11 height 11
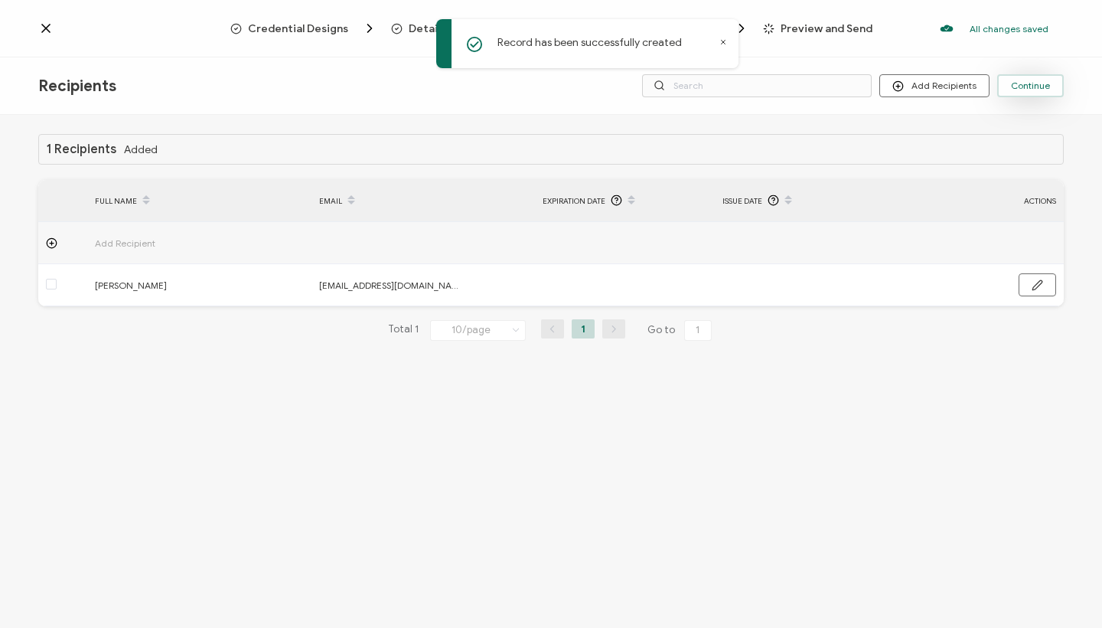
click at [1038, 88] on span "Continue" at bounding box center [1030, 85] width 39 height 9
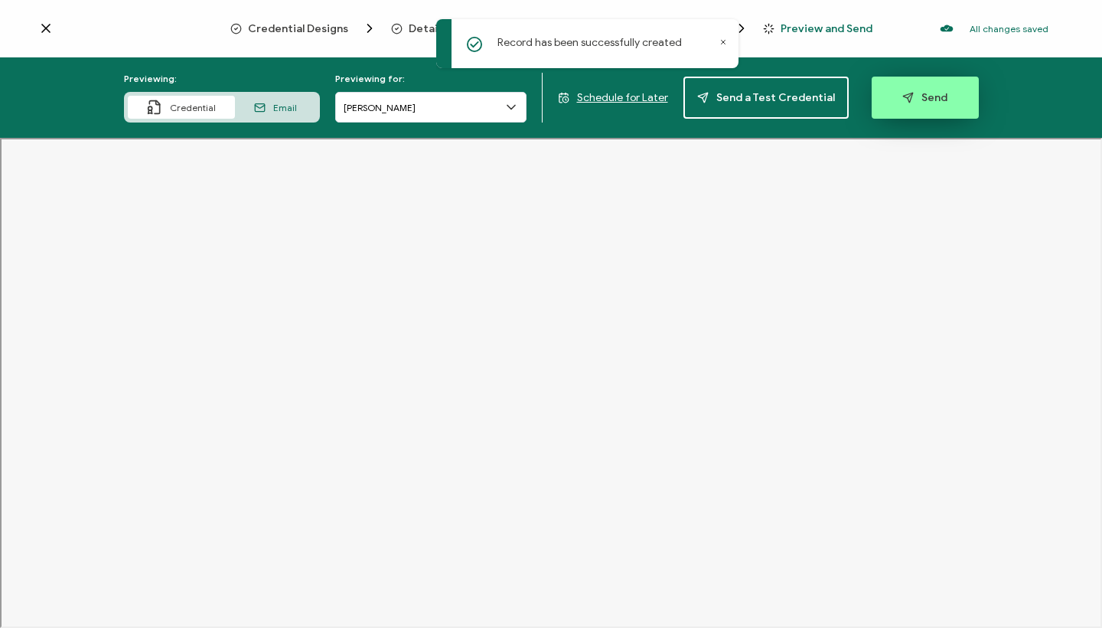
click at [909, 100] on span "Send" at bounding box center [924, 97] width 45 height 11
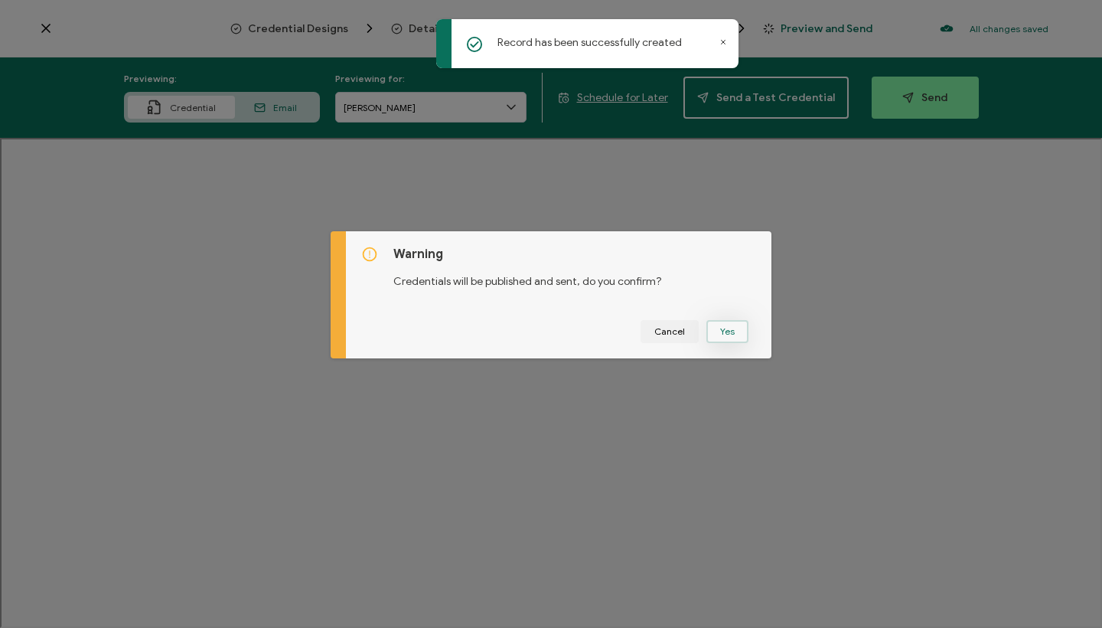
click at [721, 328] on button "Yes" at bounding box center [727, 331] width 42 height 23
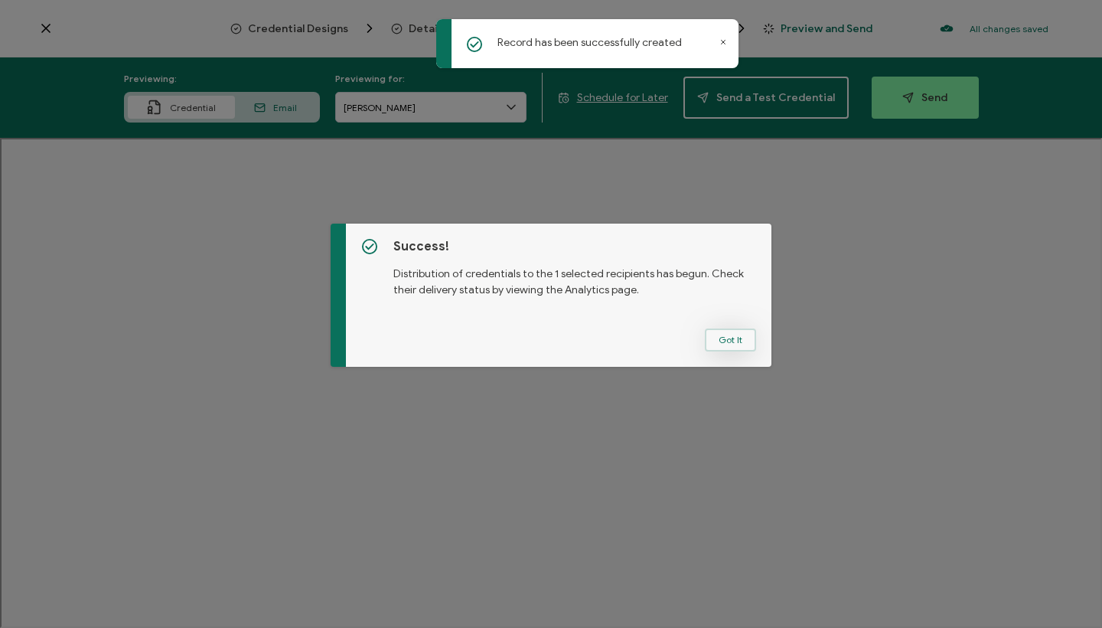
click at [726, 340] on button "Got It" at bounding box center [730, 339] width 51 height 23
